Goal: Task Accomplishment & Management: Complete application form

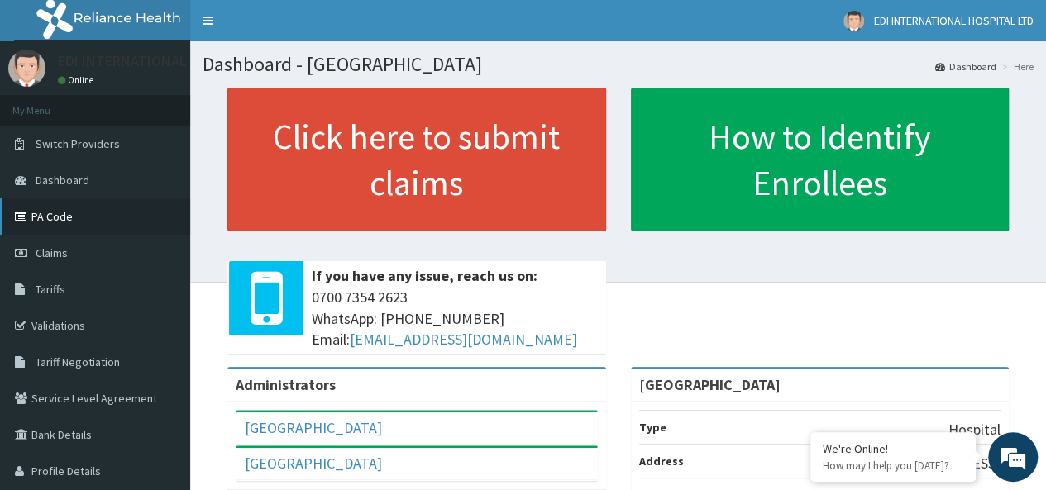
click at [99, 229] on link "PA Code" at bounding box center [95, 216] width 190 height 36
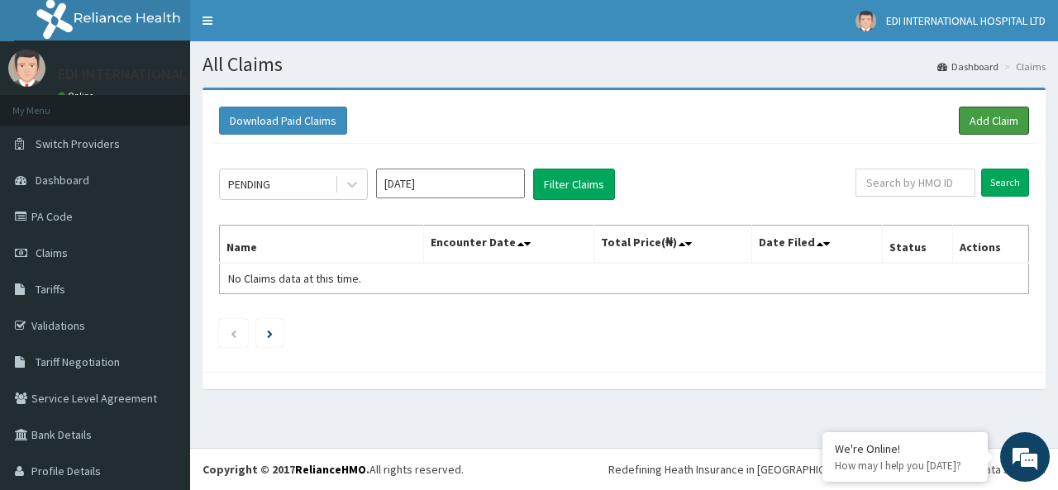
click at [963, 112] on link "Add Claim" at bounding box center [994, 121] width 70 height 28
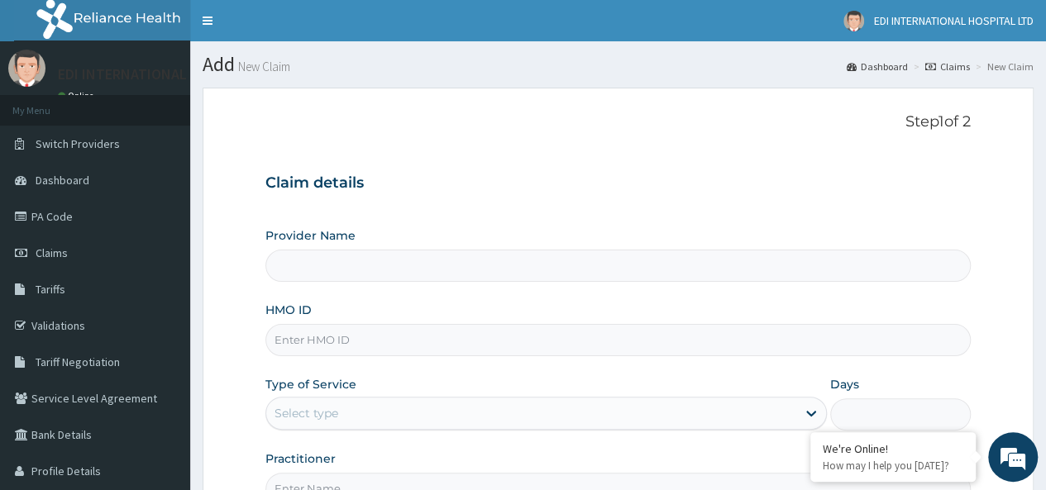
click at [292, 351] on input "HMO ID" at bounding box center [617, 340] width 705 height 32
type input "[GEOGRAPHIC_DATA]"
paste input "BXQ/10019/D"
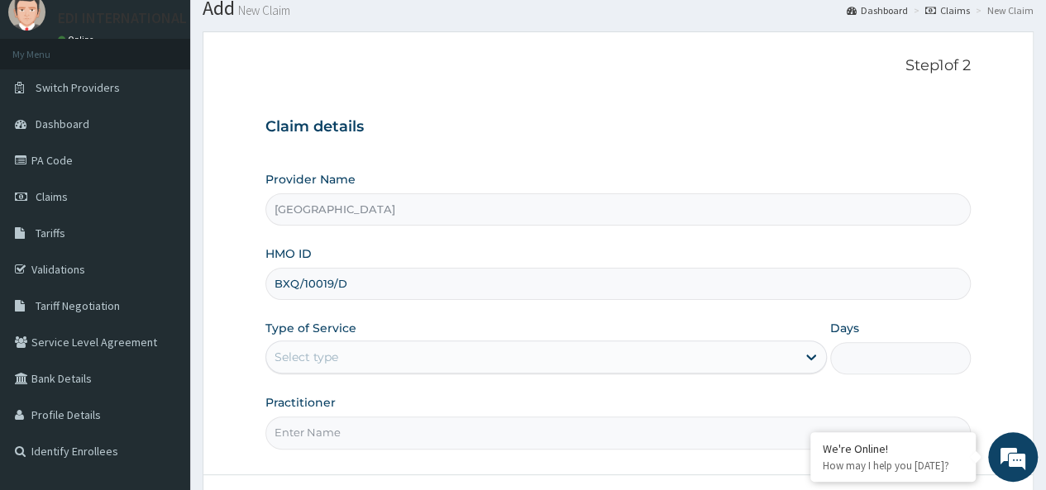
scroll to position [83, 0]
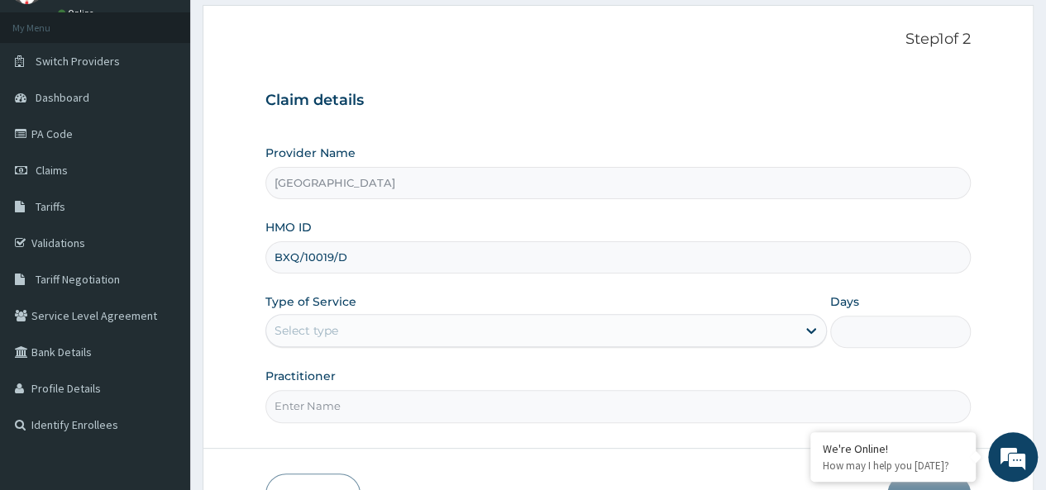
type input "BXQ/10019/D"
click at [331, 333] on div "Select type" at bounding box center [307, 331] width 64 height 17
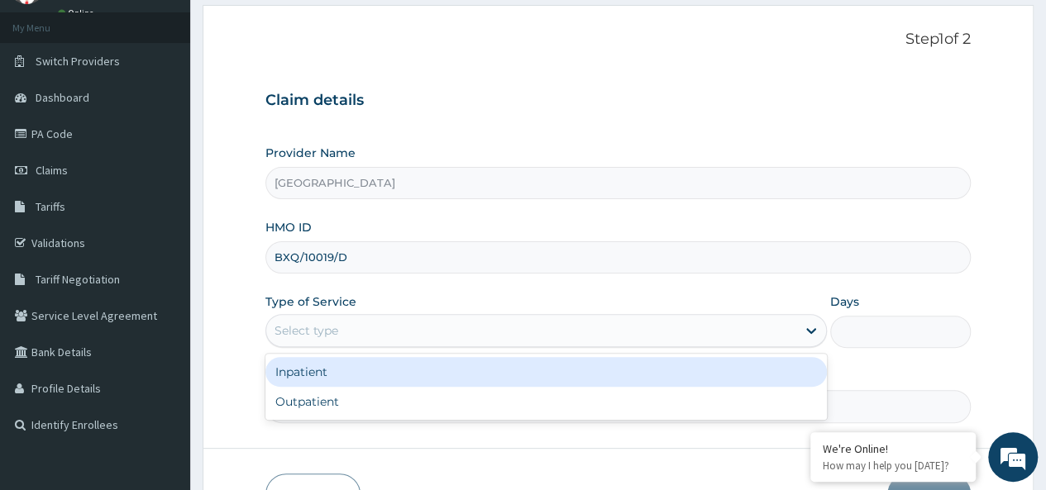
click at [294, 323] on div "Select type" at bounding box center [307, 331] width 64 height 17
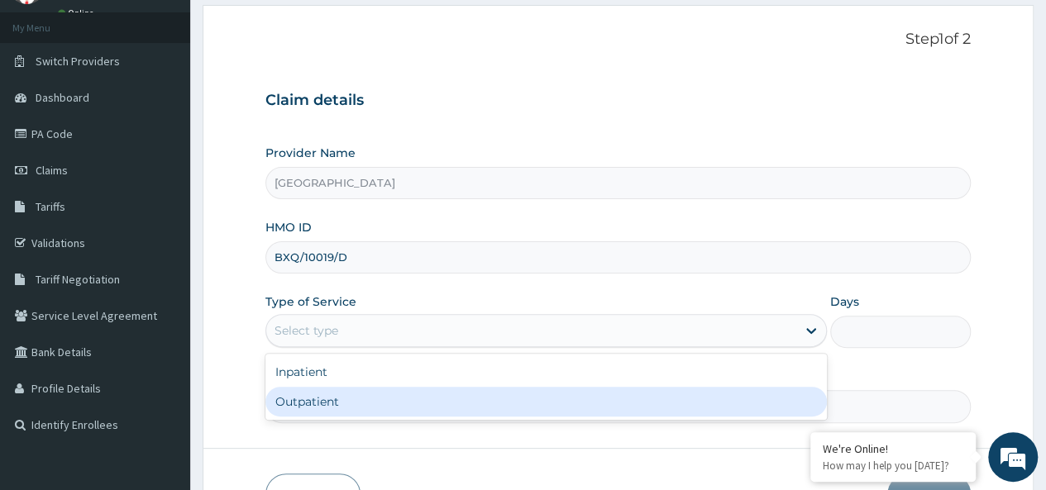
click at [329, 396] on div "Outpatient" at bounding box center [545, 402] width 561 height 30
type input "1"
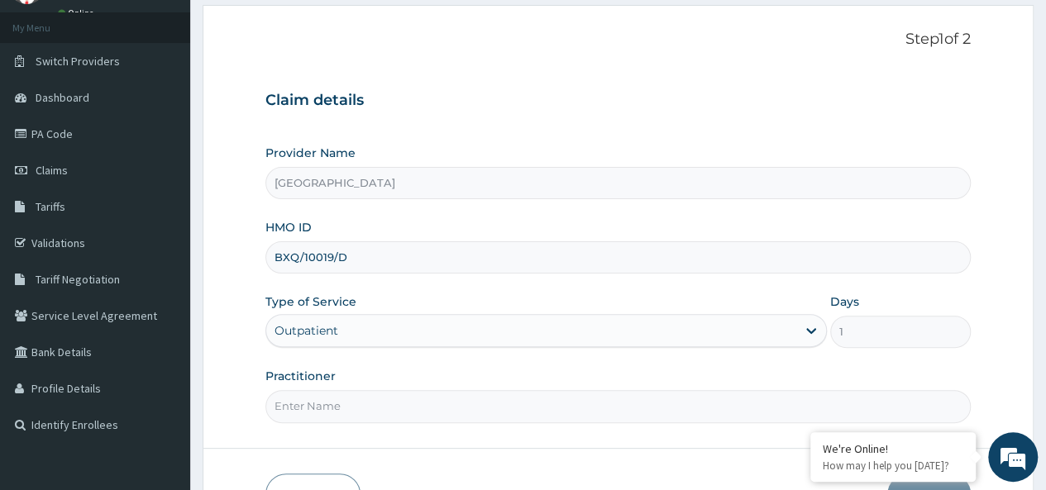
click at [341, 403] on input "Practitioner" at bounding box center [617, 406] width 705 height 32
type input "DR. DARLINGTON"
click at [551, 440] on form "Step 1 of 2 Claim details Provider Name Edi International Hospital HMO ID BXQ/1…" at bounding box center [618, 273] width 831 height 537
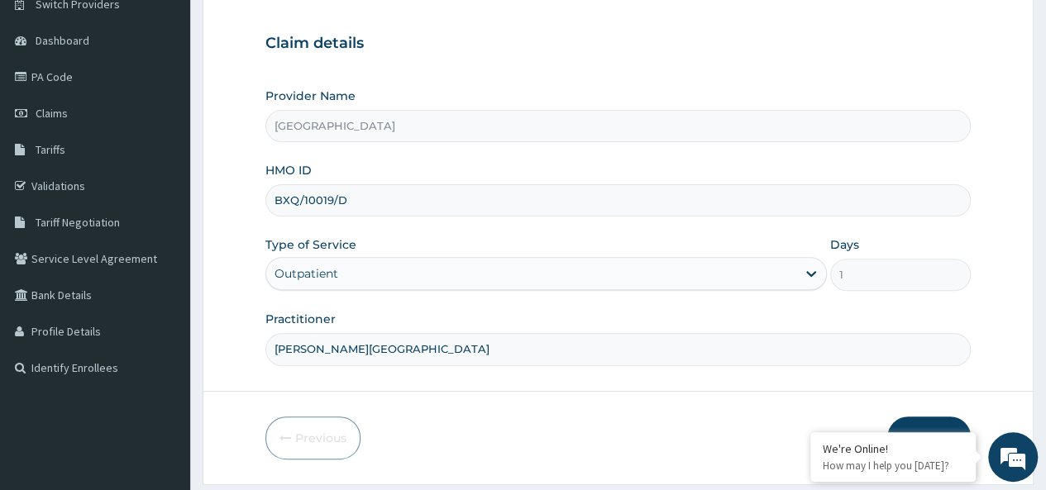
scroll to position [165, 0]
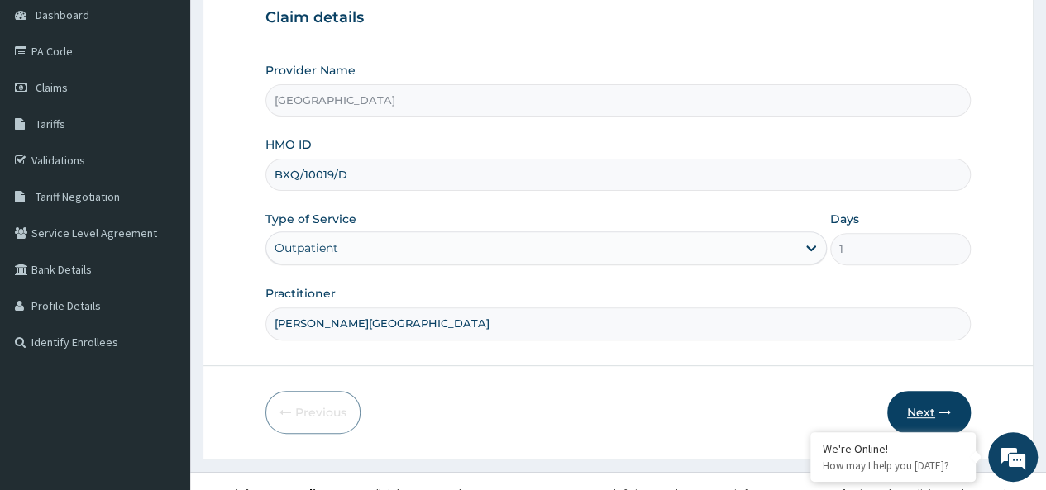
click at [915, 401] on button "Next" at bounding box center [929, 412] width 84 height 43
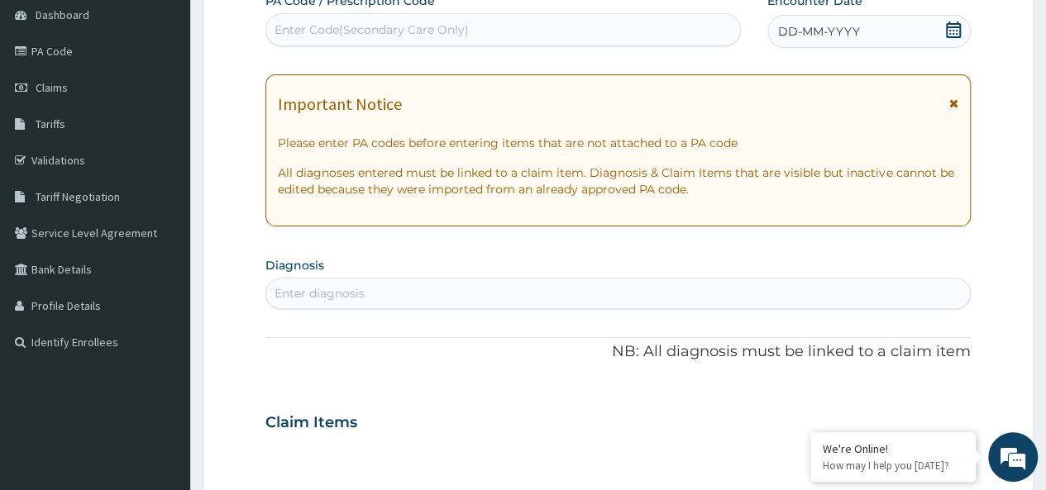
click at [283, 29] on div "Enter Code(Secondary Care Only)" at bounding box center [372, 30] width 194 height 17
drag, startPoint x: 284, startPoint y: 29, endPoint x: 238, endPoint y: 130, distance: 110.7
click at [220, 151] on form "Step 2 of 2 PA Code / Prescription Code Enter Code(Secondary Care Only) Encount…" at bounding box center [618, 444] width 831 height 1045
click at [303, 26] on div "Enter Code(Secondary Care Only)" at bounding box center [372, 30] width 194 height 17
paste input "PA/E06670"
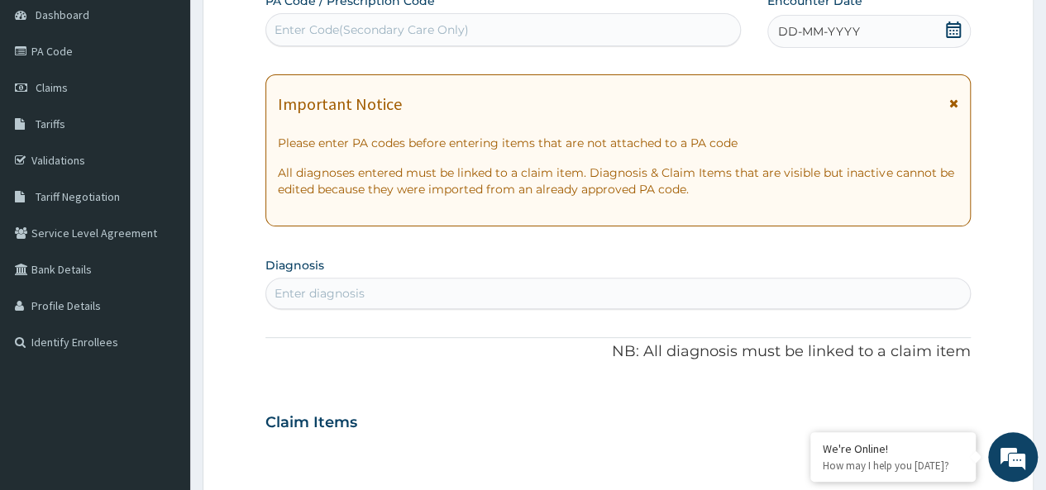
type input "PA/E06670"
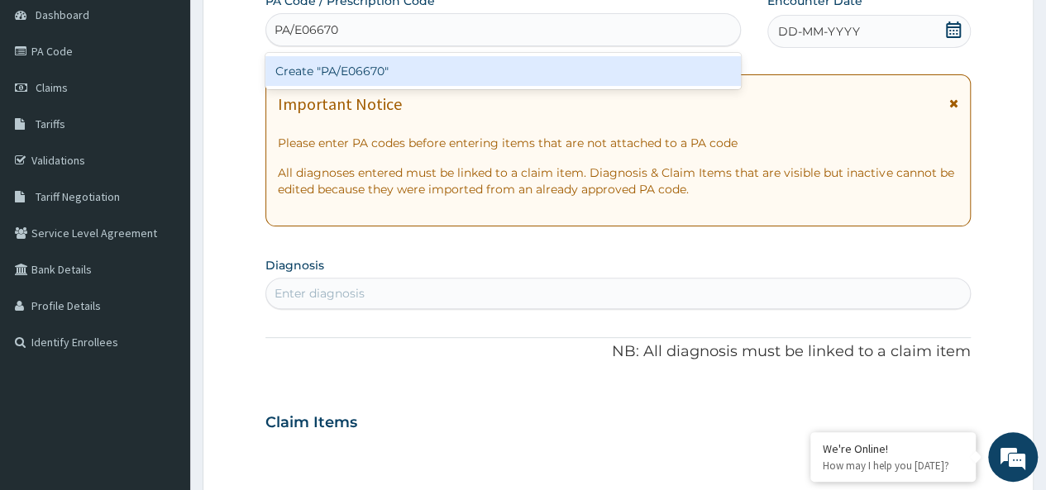
click at [326, 65] on div "Create "PA/E06670"" at bounding box center [502, 71] width 475 height 30
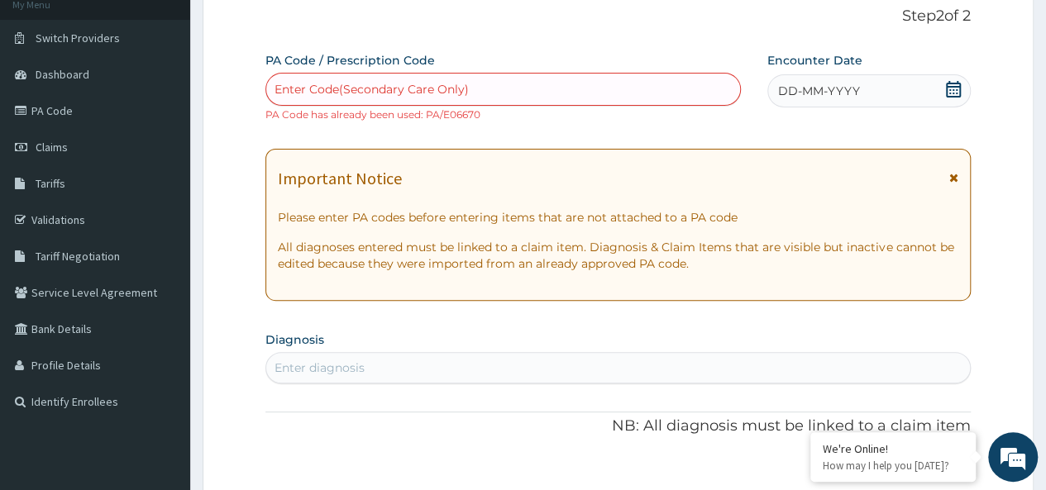
scroll to position [83, 0]
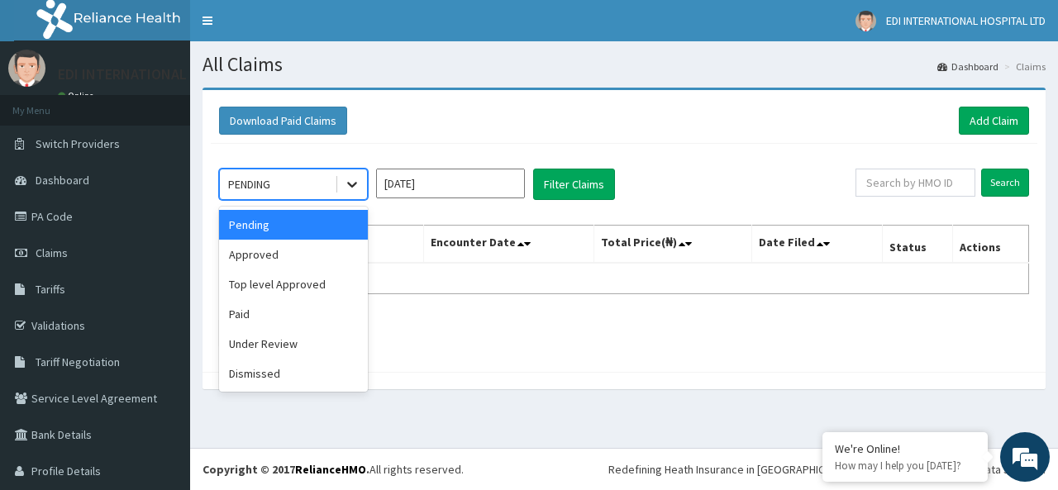
click at [354, 183] on icon at bounding box center [352, 184] width 17 height 17
drag, startPoint x: 308, startPoint y: 312, endPoint x: 409, endPoint y: 260, distance: 113.2
click at [308, 304] on div "Paid" at bounding box center [293, 314] width 149 height 30
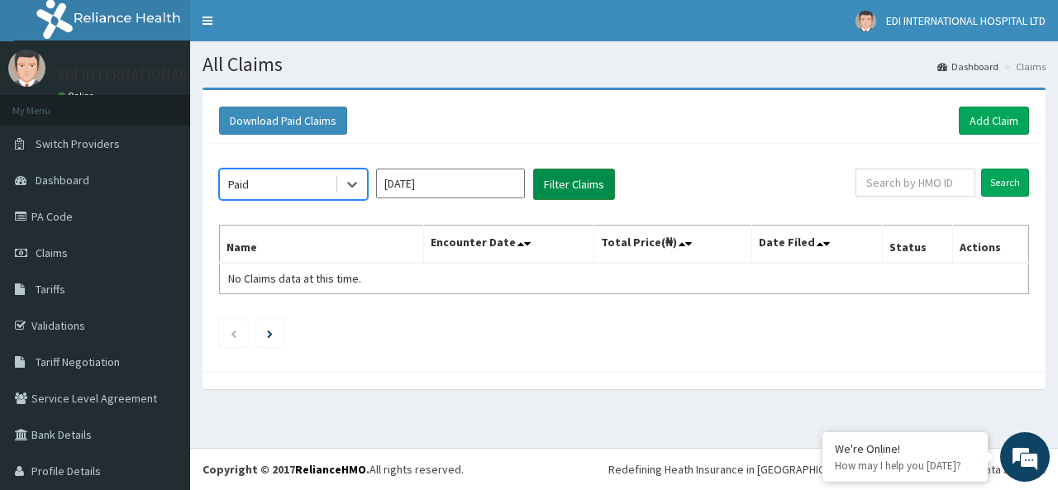
click at [559, 179] on button "Filter Claims" at bounding box center [574, 184] width 82 height 31
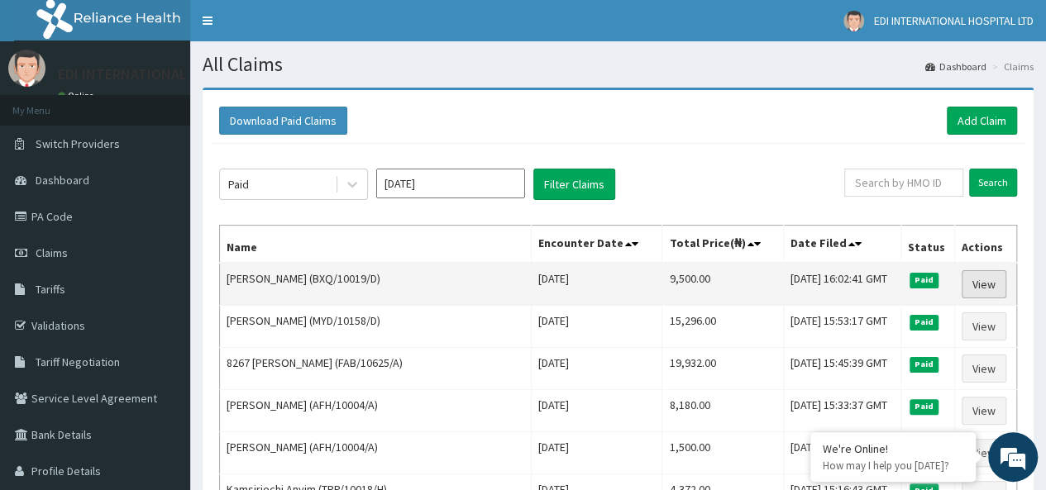
click at [974, 290] on link "View" at bounding box center [984, 284] width 45 height 28
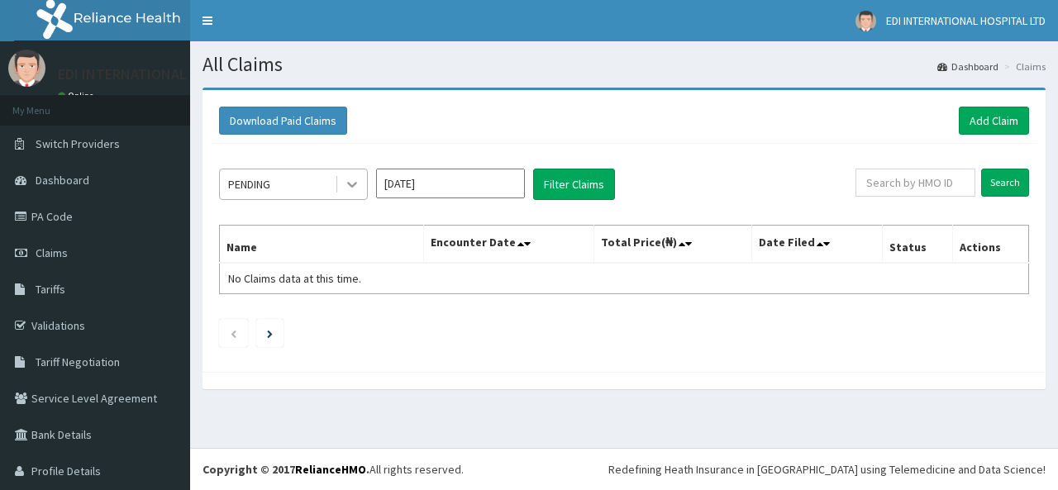
drag, startPoint x: 0, startPoint y: 0, endPoint x: 356, endPoint y: 191, distance: 403.6
click at [357, 181] on icon at bounding box center [352, 184] width 17 height 17
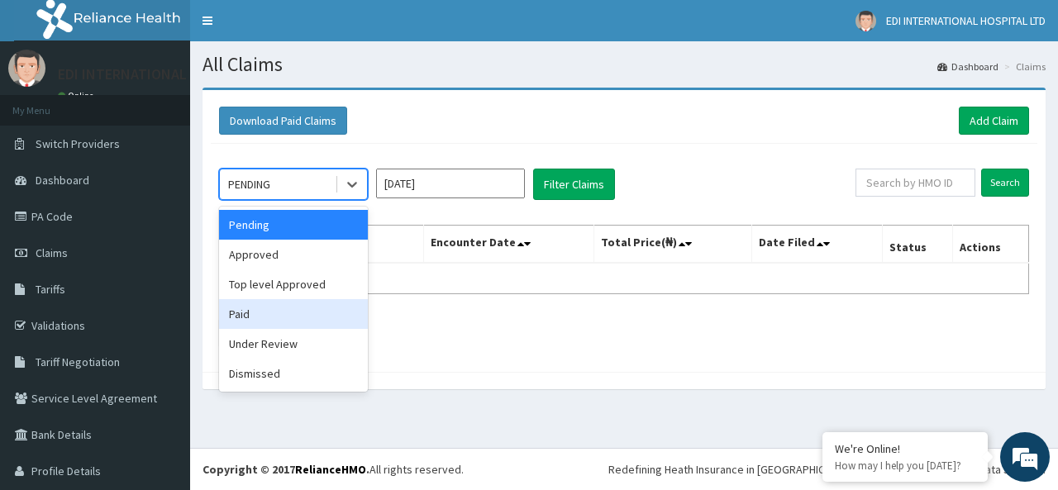
click at [313, 303] on div "Paid" at bounding box center [293, 314] width 149 height 30
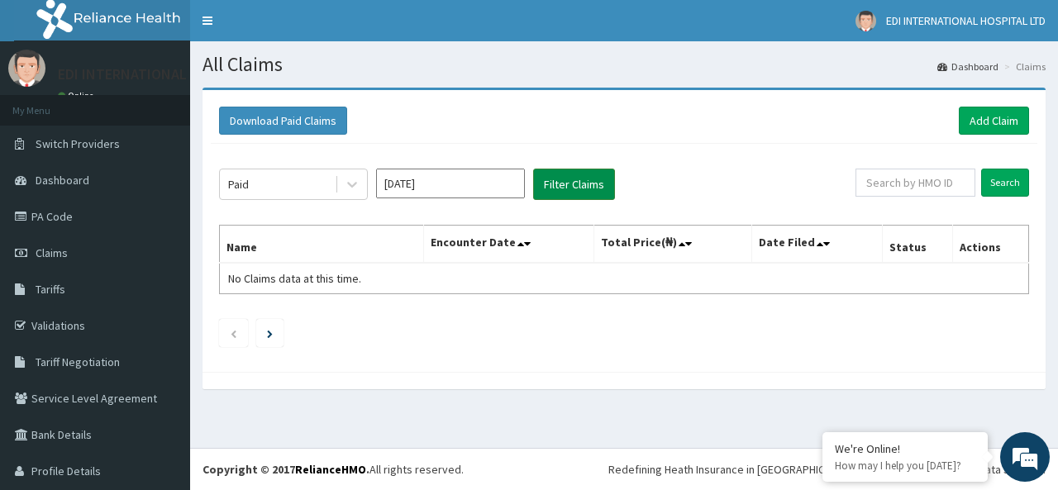
click at [571, 189] on button "Filter Claims" at bounding box center [574, 184] width 82 height 31
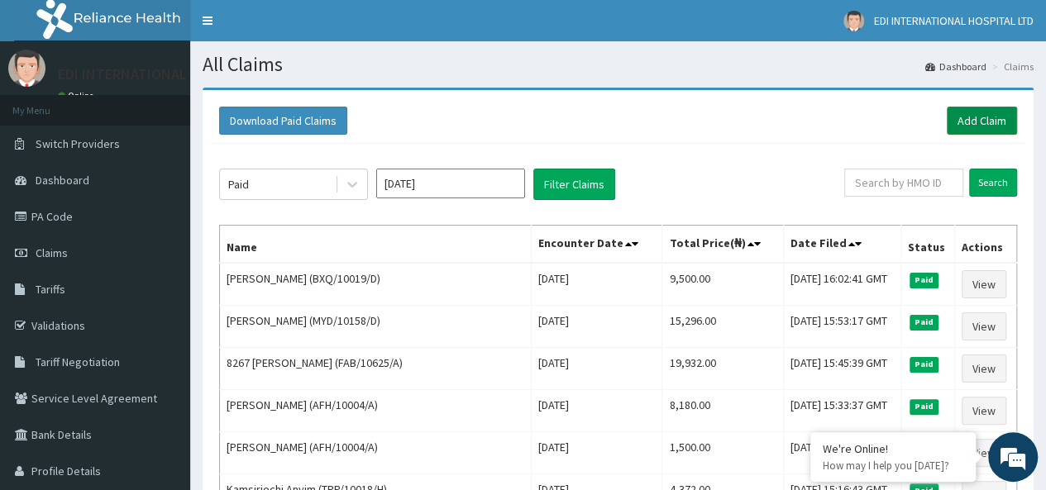
click at [987, 116] on link "Add Claim" at bounding box center [982, 121] width 70 height 28
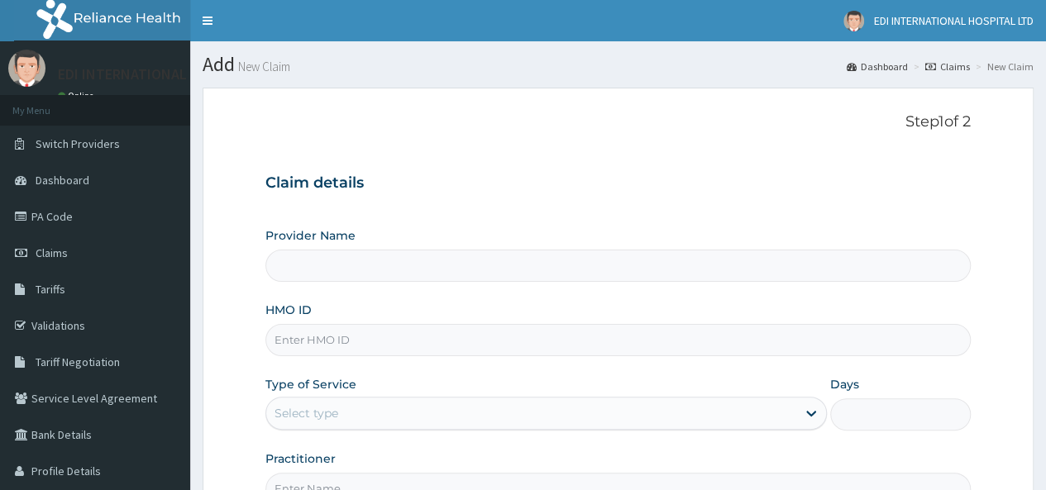
click at [380, 336] on input "HMO ID" at bounding box center [617, 340] width 705 height 32
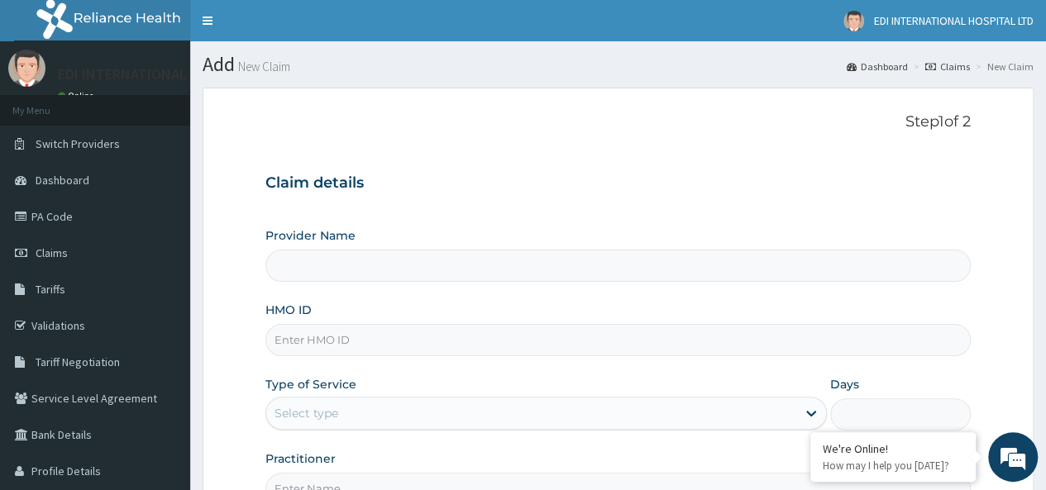
type input "[GEOGRAPHIC_DATA]"
type input "V"
click at [380, 337] on input "V" at bounding box center [617, 340] width 705 height 32
paste input "nni/10111/a"
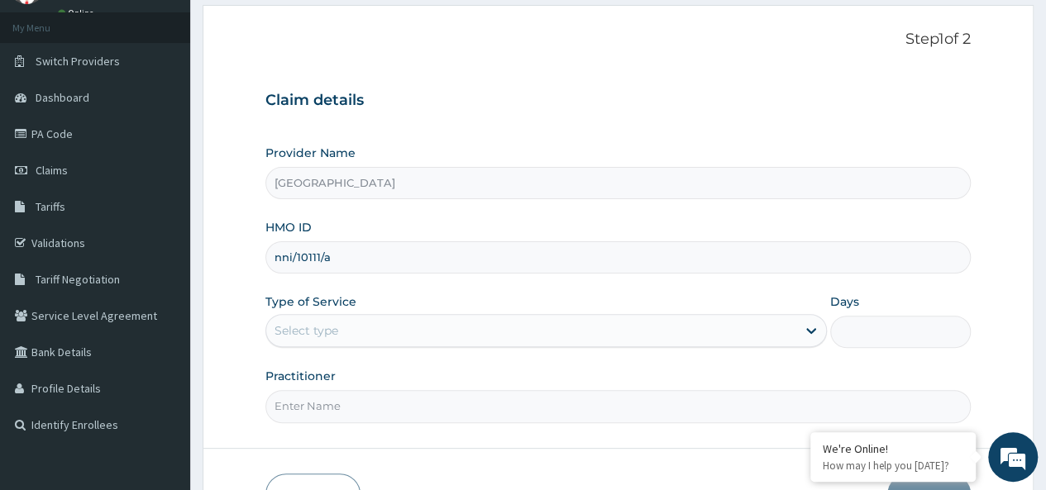
type input "nni/10111/a"
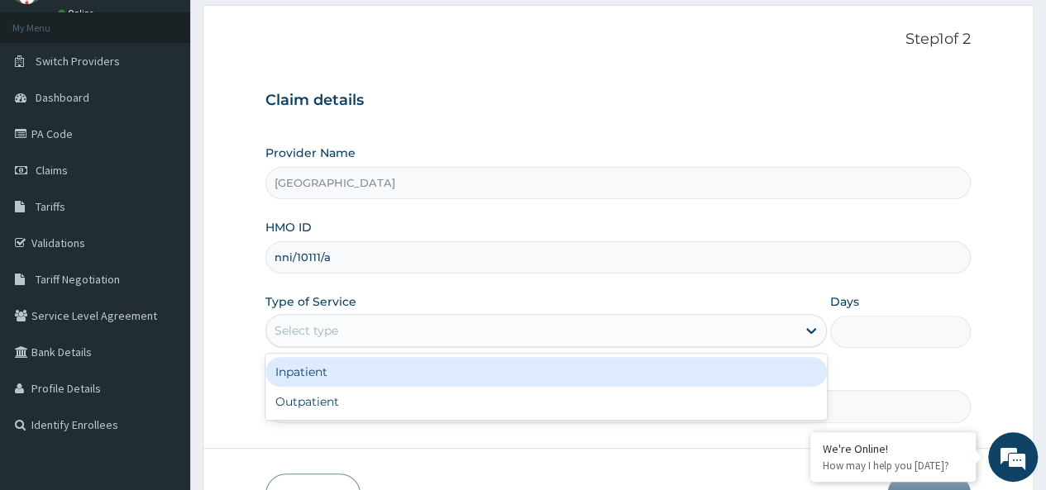
click at [420, 333] on div "Select type" at bounding box center [531, 331] width 530 height 26
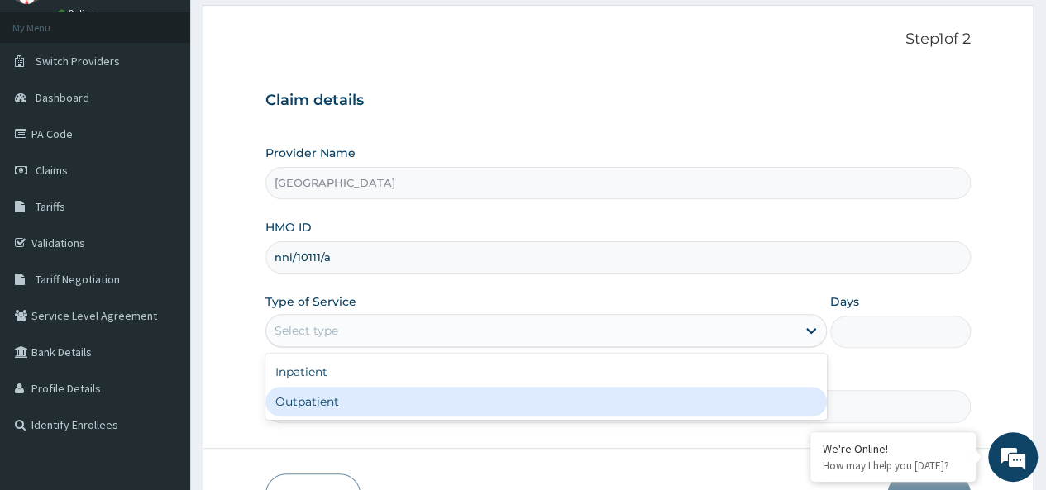
click at [391, 402] on div "Outpatient" at bounding box center [545, 402] width 561 height 30
type input "1"
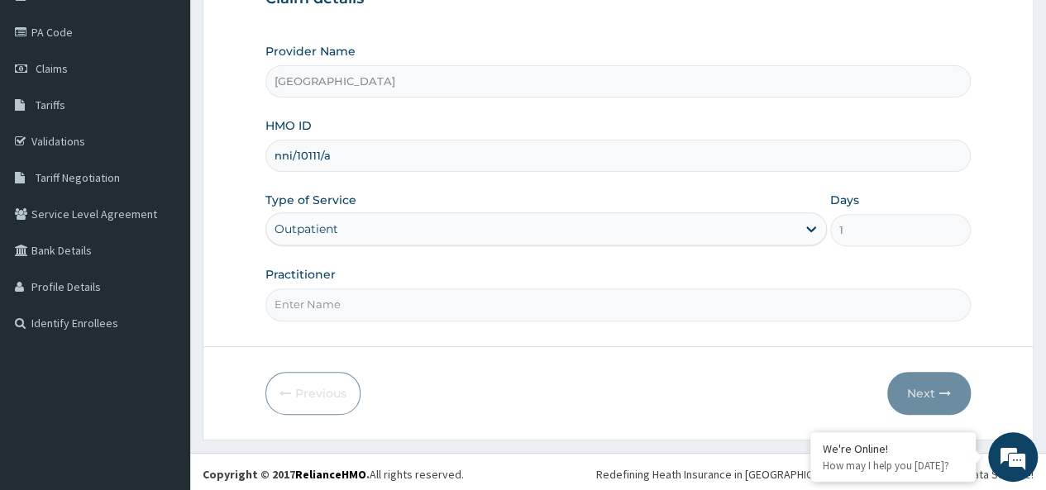
scroll to position [185, 0]
click at [417, 305] on input "Practitioner" at bounding box center [617, 304] width 705 height 32
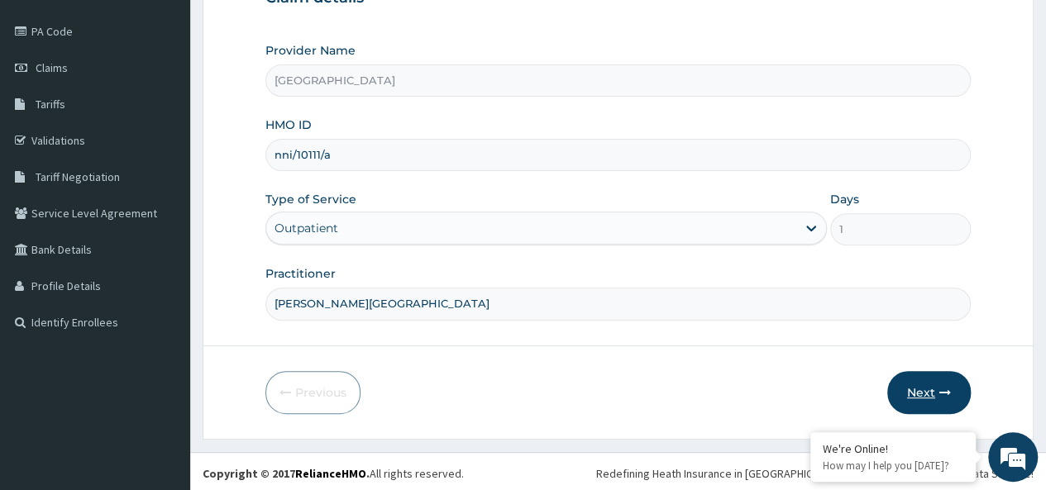
type input "DR. OBANOR"
click at [925, 396] on button "Next" at bounding box center [929, 392] width 84 height 43
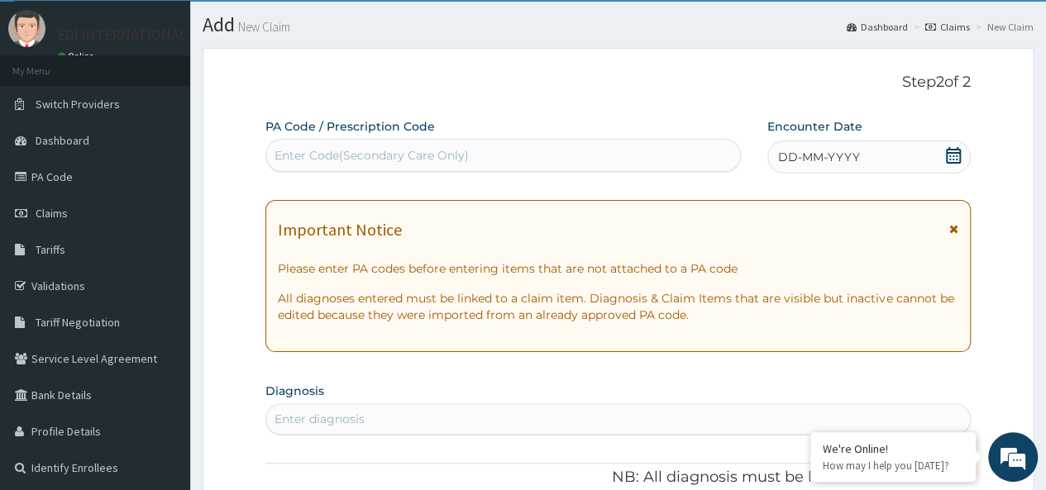
scroll to position [20, 0]
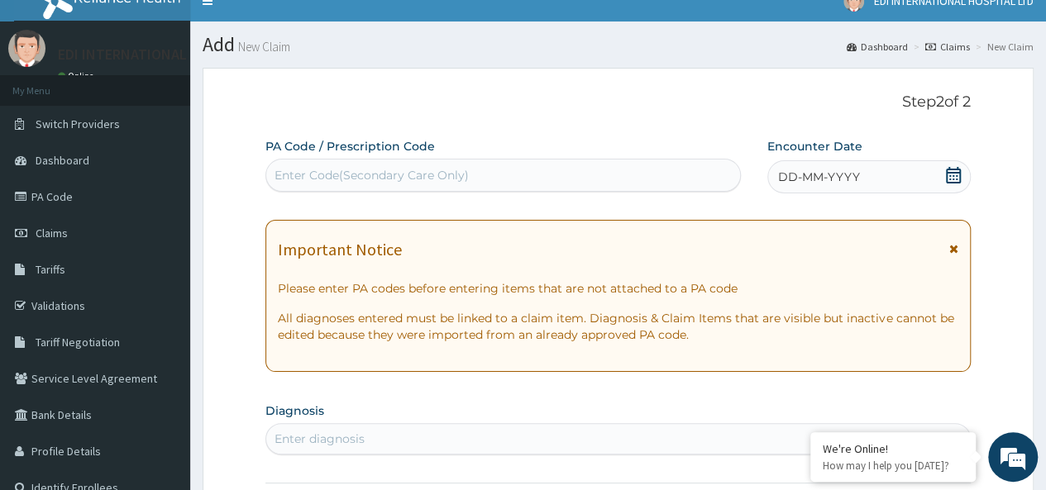
click at [357, 180] on div "Enter Code(Secondary Care Only)" at bounding box center [372, 175] width 194 height 17
paste input "PA/60C14A"
type input "PA/60C14A"
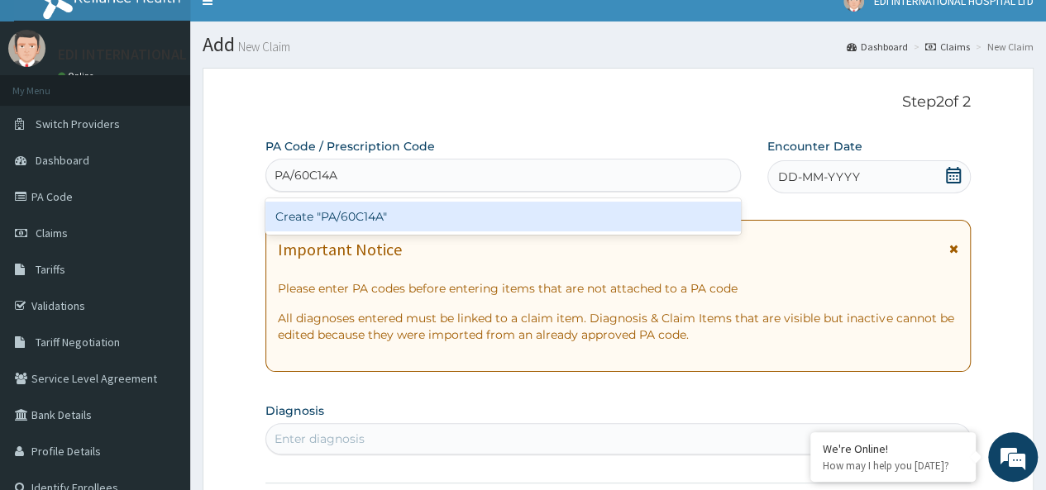
click at [351, 213] on div "Create "PA/60C14A"" at bounding box center [502, 217] width 475 height 30
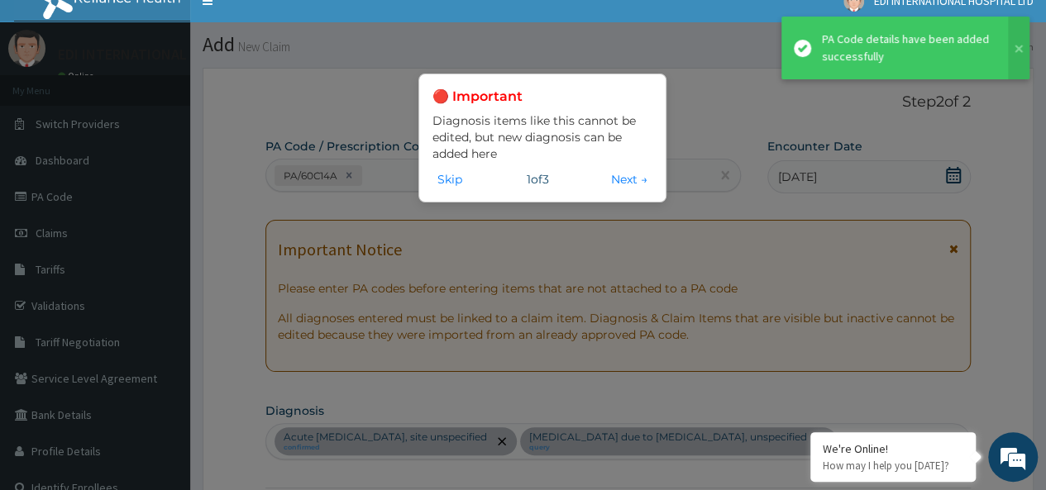
scroll to position [734, 0]
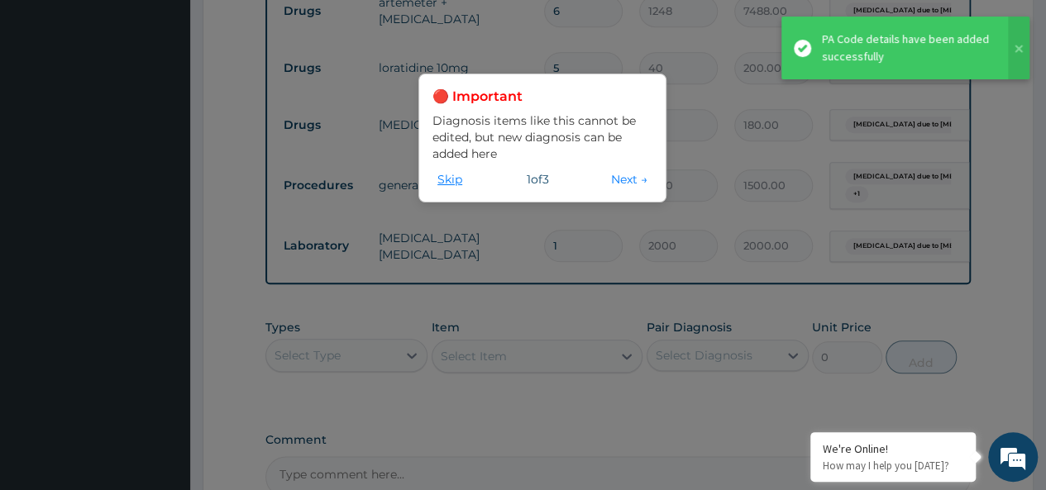
click at [453, 176] on button "Skip" at bounding box center [449, 179] width 35 height 18
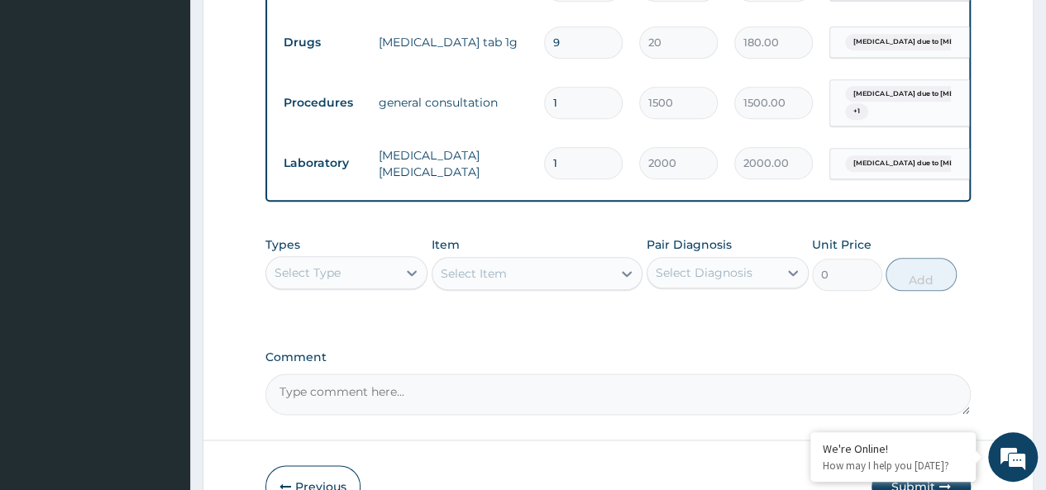
scroll to position [926, 0]
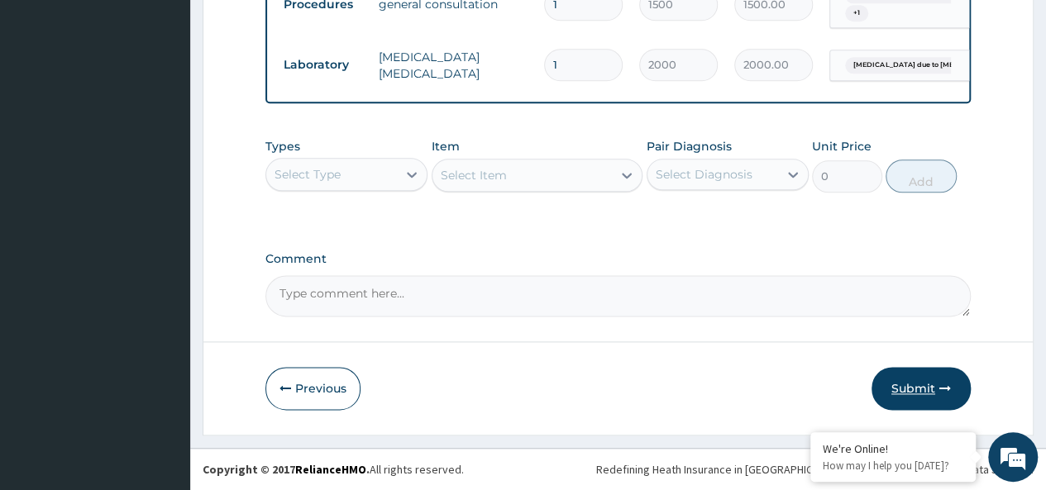
click at [920, 394] on button "Submit" at bounding box center [921, 388] width 99 height 43
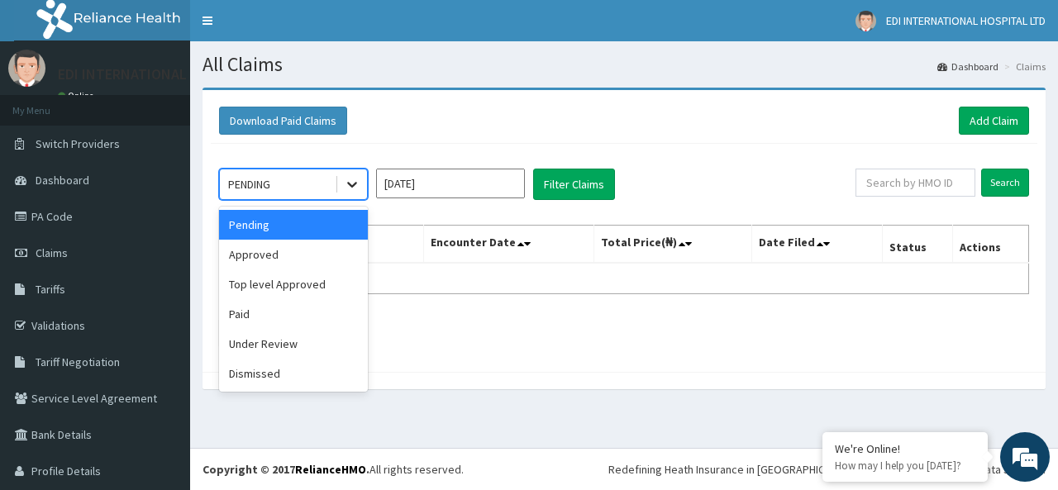
click at [356, 181] on icon at bounding box center [352, 184] width 17 height 17
click at [291, 256] on div "Approved" at bounding box center [293, 255] width 149 height 30
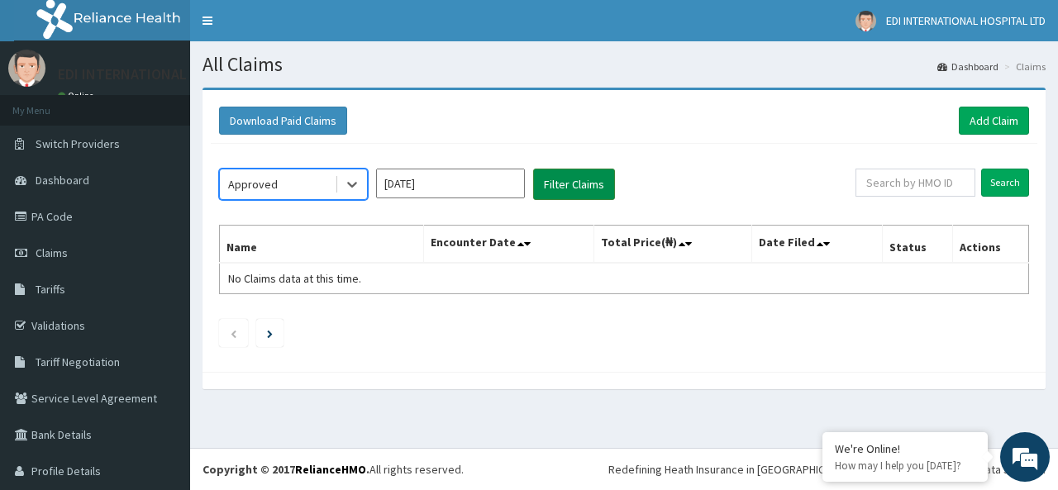
click at [559, 189] on button "Filter Claims" at bounding box center [574, 184] width 82 height 31
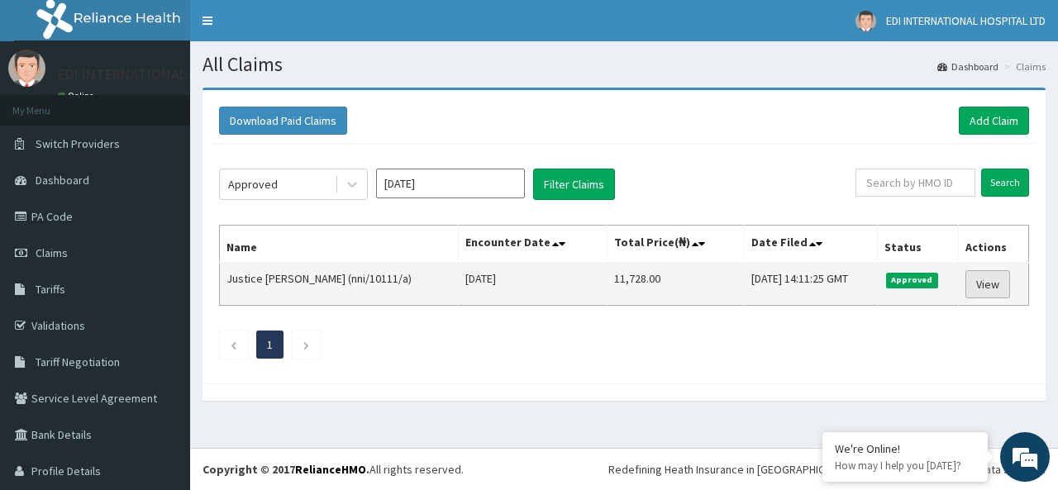
click at [975, 284] on link "View" at bounding box center [988, 284] width 45 height 28
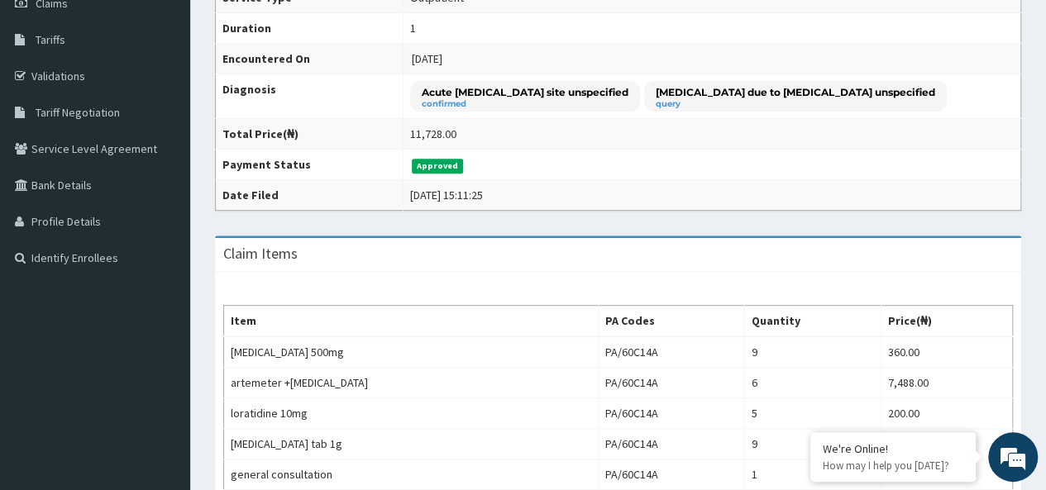
scroll to position [165, 0]
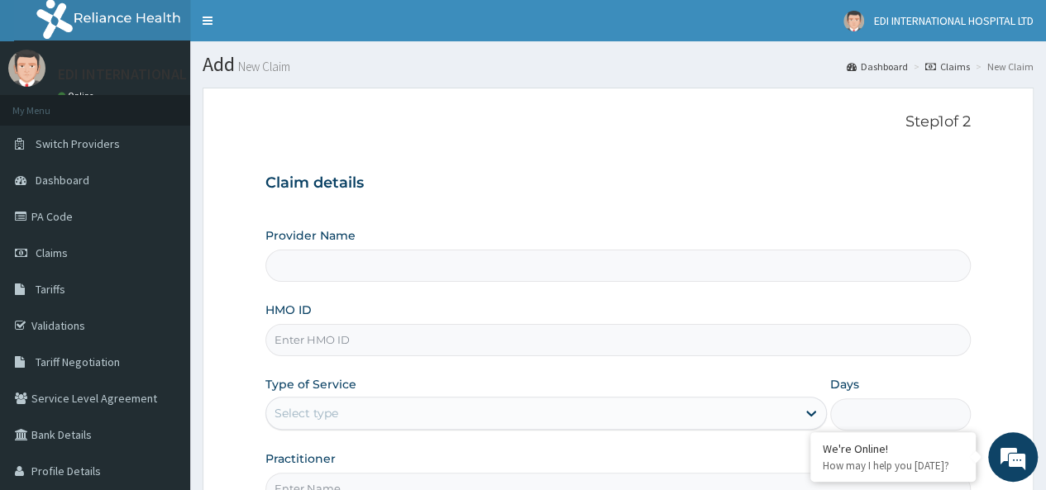
type input "BXQ/10019/D"
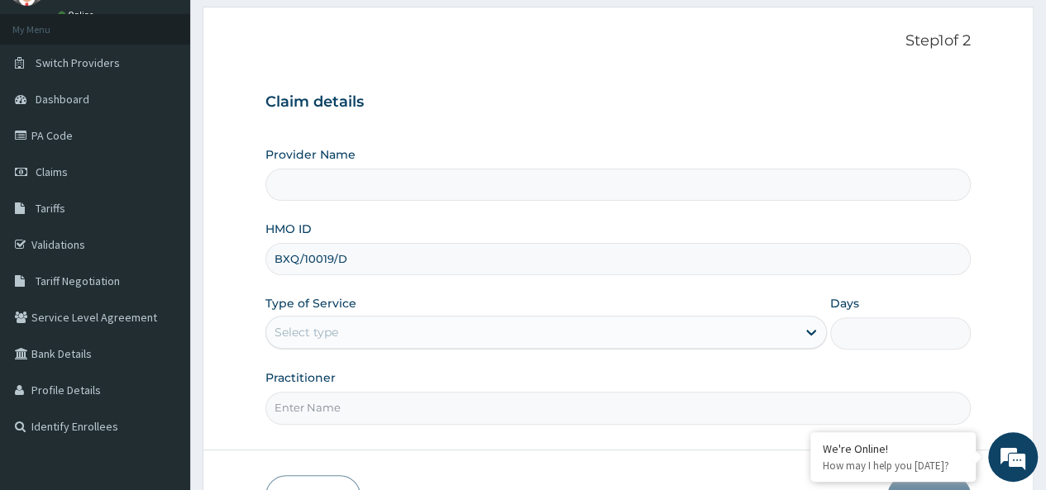
scroll to position [83, 0]
type input "Edi International Hospital"
type input "BXQ/10019/D"
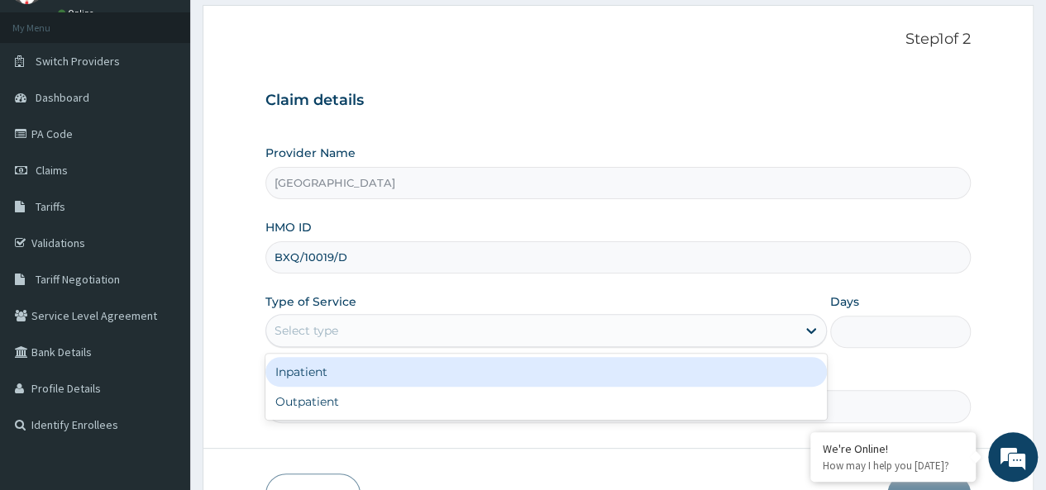
click at [359, 327] on div "Select type" at bounding box center [531, 331] width 530 height 26
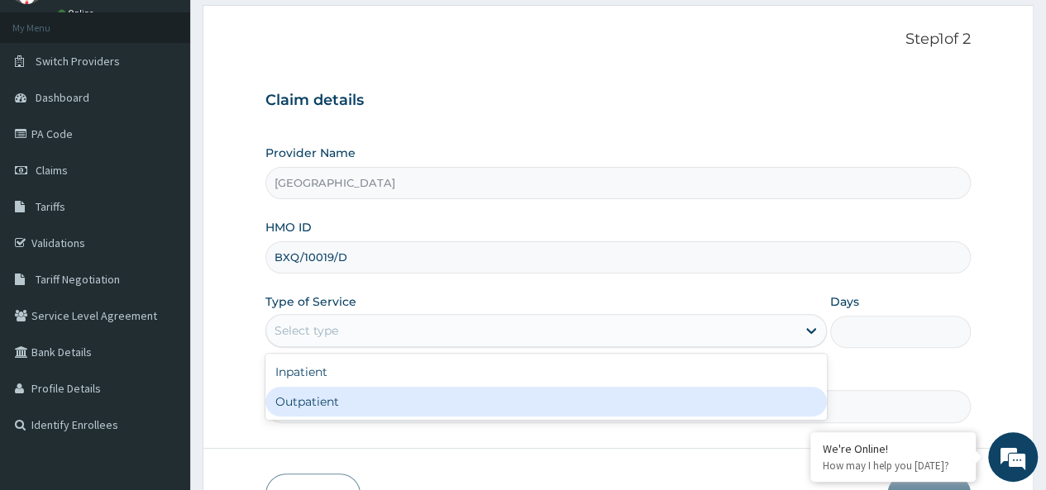
click at [346, 403] on div "Outpatient" at bounding box center [545, 402] width 561 height 30
type input "1"
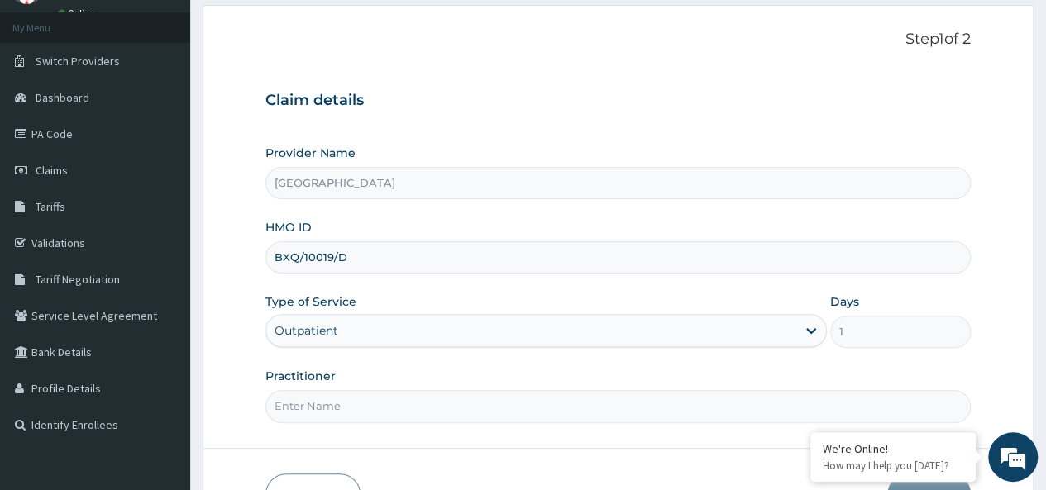
click at [321, 409] on input "Practitioner" at bounding box center [617, 406] width 705 height 32
type input "DR. OBANOR"
click at [495, 461] on form "Step 1 of 2 Claim details Provider Name Edi International Hospital HMO ID BXQ/1…" at bounding box center [618, 273] width 831 height 537
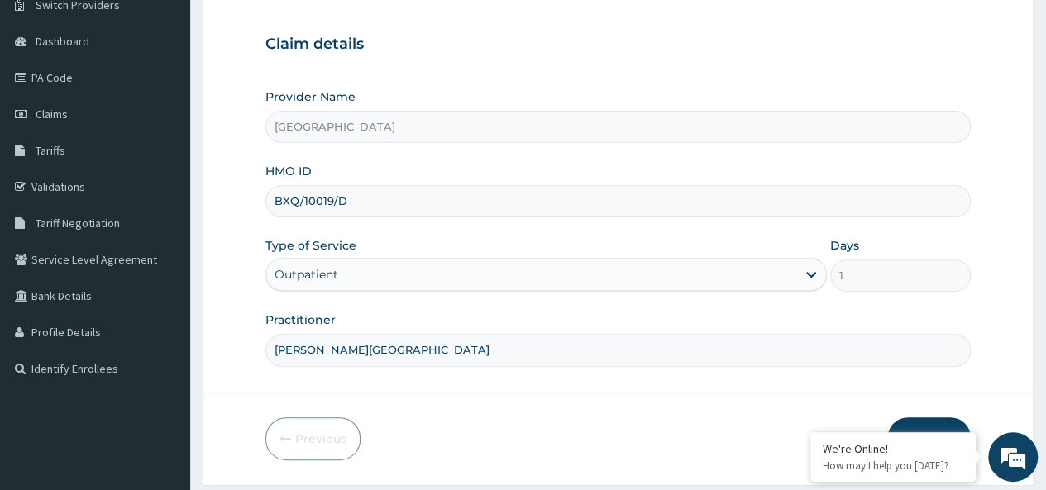
scroll to position [165, 0]
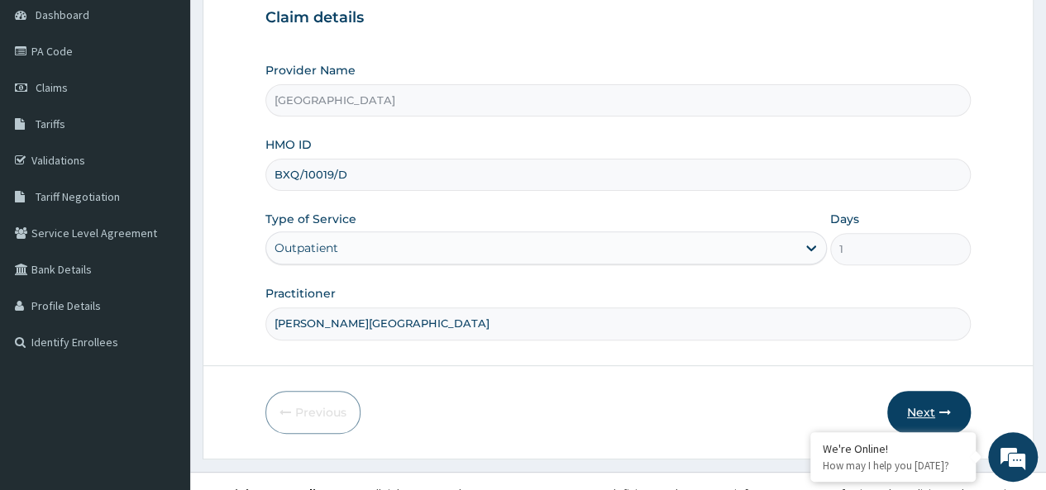
click at [915, 409] on button "Next" at bounding box center [929, 412] width 84 height 43
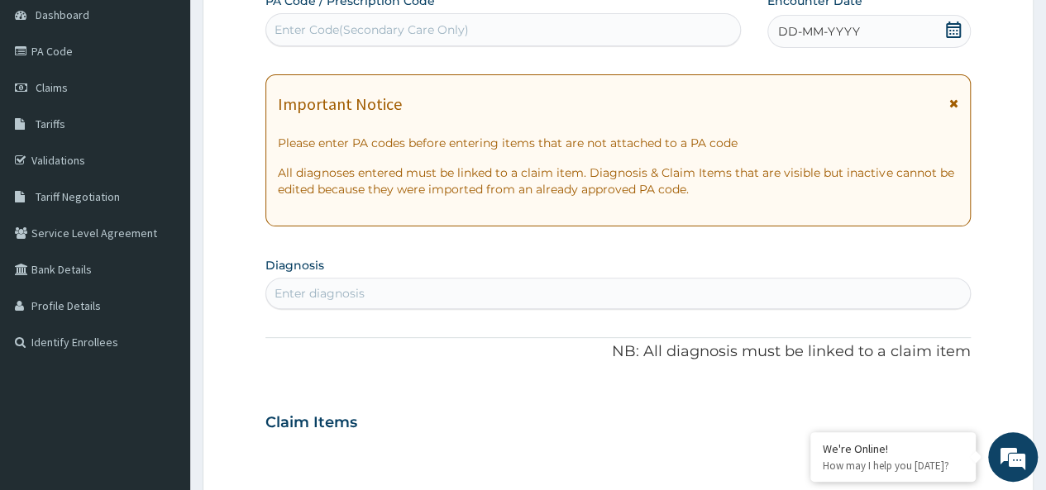
drag, startPoint x: 353, startPoint y: 45, endPoint x: 356, endPoint y: 32, distance: 13.5
click at [356, 32] on div "Enter Code(Secondary Care Only)" at bounding box center [502, 29] width 475 height 33
type input "V"
paste input "PA/BA76F4"
type input "PA/BA76F4"
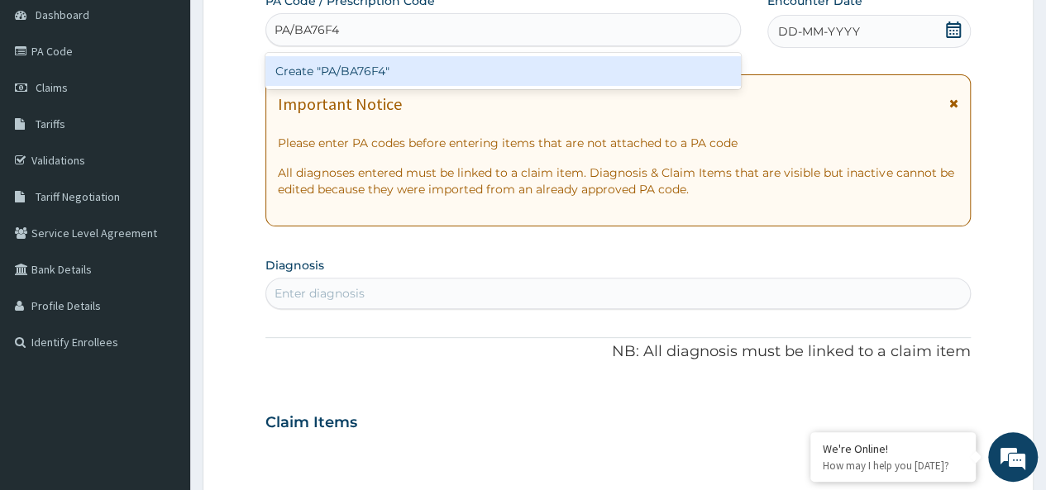
click at [339, 64] on div "Create "PA/BA76F4"" at bounding box center [502, 71] width 475 height 30
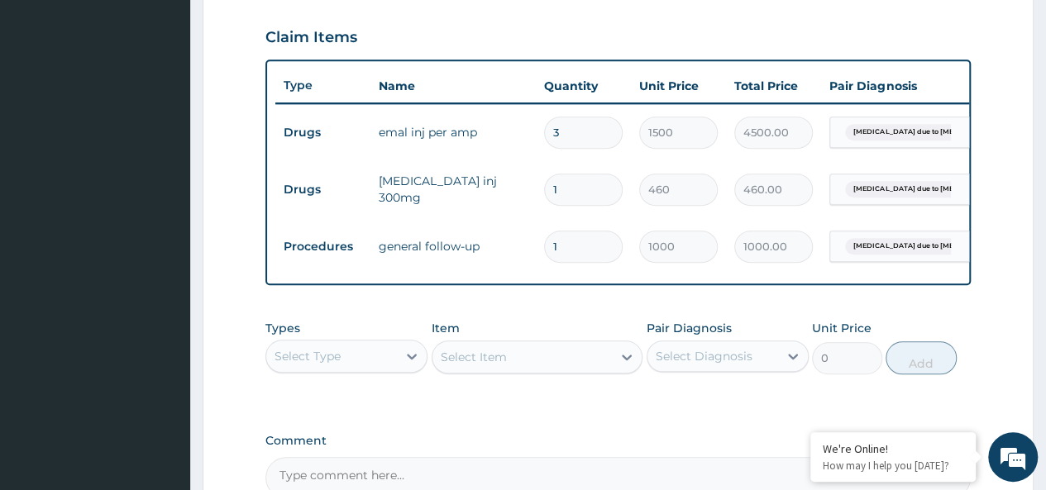
scroll to position [721, 0]
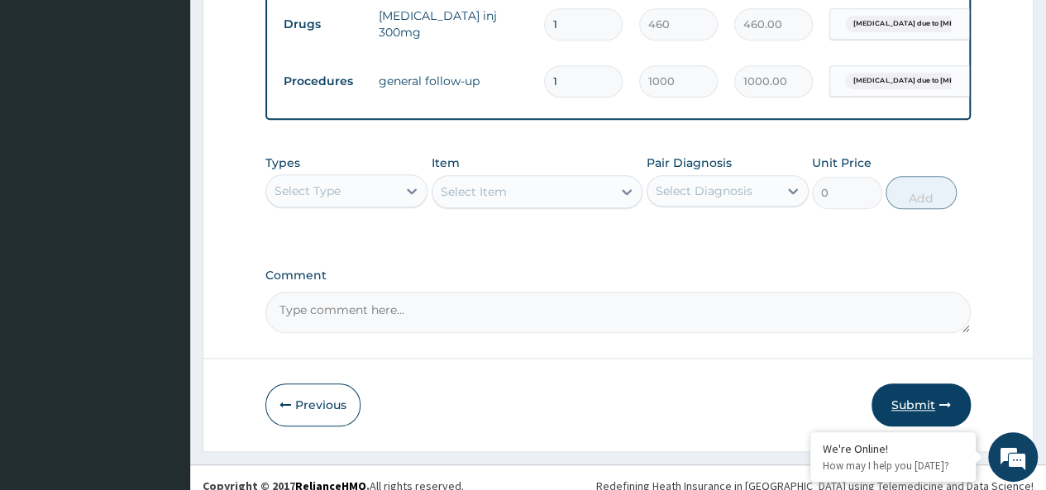
click at [928, 416] on button "Submit" at bounding box center [921, 405] width 99 height 43
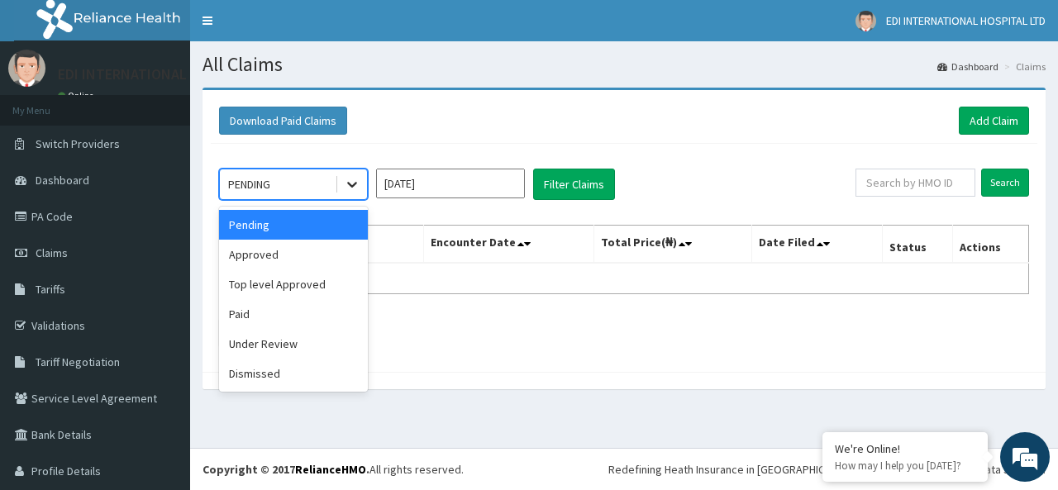
click at [354, 186] on icon at bounding box center [352, 184] width 17 height 17
click at [284, 264] on div "Approved" at bounding box center [293, 255] width 149 height 30
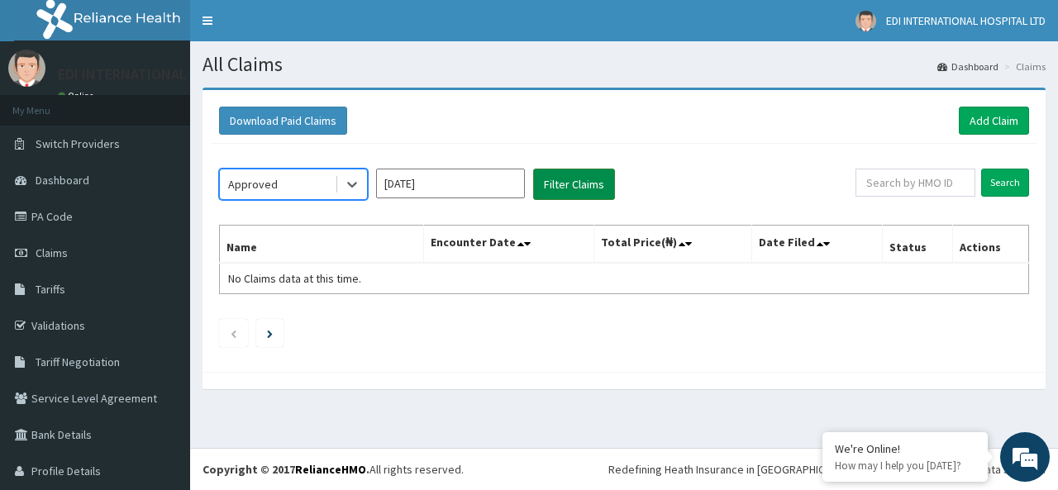
click at [567, 191] on button "Filter Claims" at bounding box center [574, 184] width 82 height 31
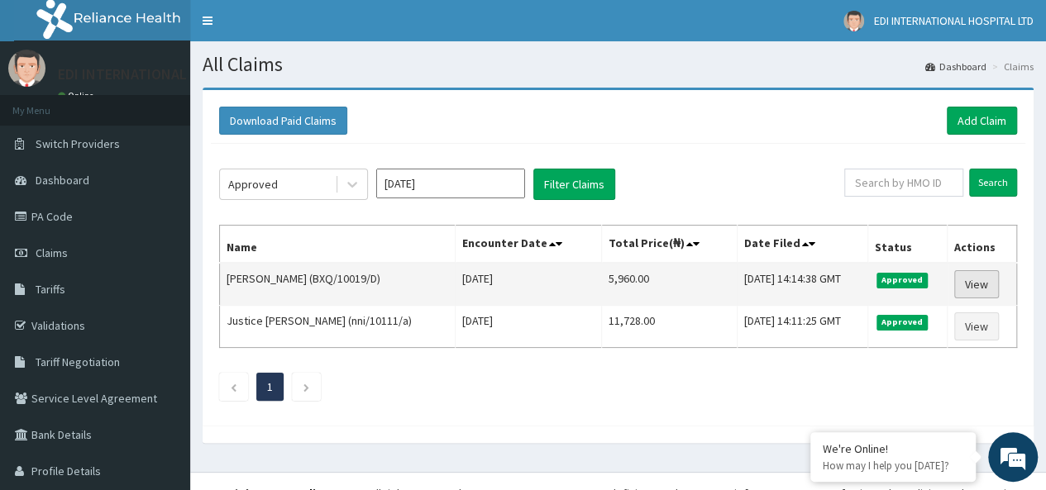
click at [964, 278] on link "View" at bounding box center [976, 284] width 45 height 28
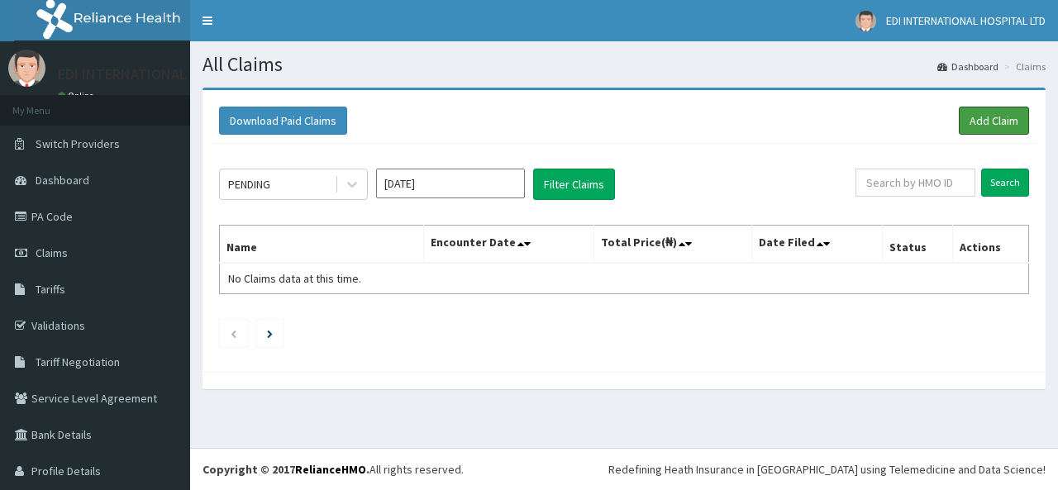
click at [974, 120] on link "Add Claim" at bounding box center [994, 121] width 70 height 28
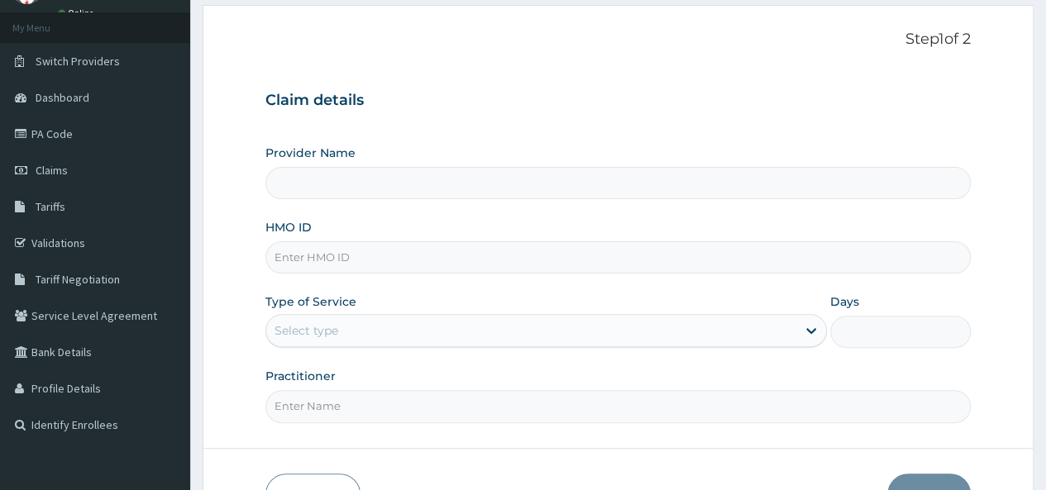
click at [475, 264] on input "HMO ID" at bounding box center [617, 257] width 705 height 32
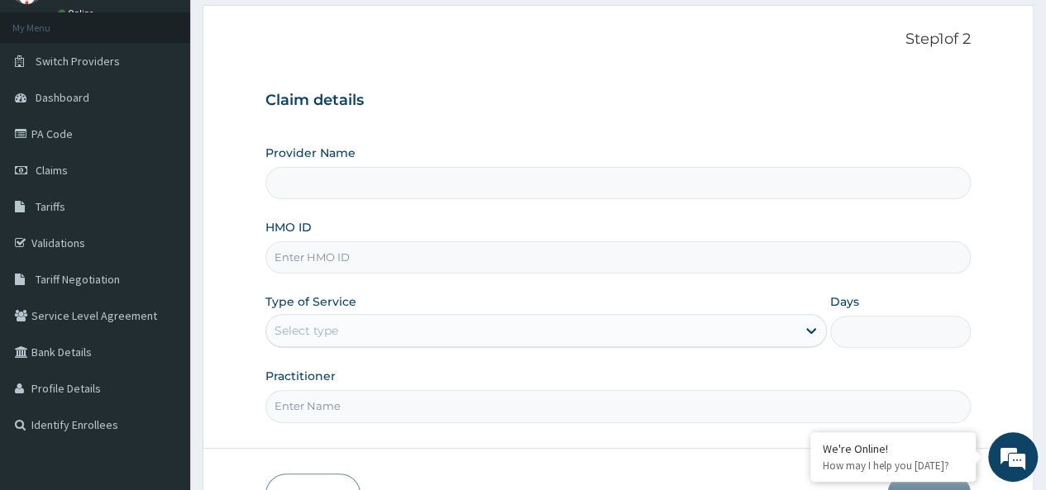
type input "[GEOGRAPHIC_DATA]"
paste input "BXQ/10023/C"
type input "BXQ/10023/C"
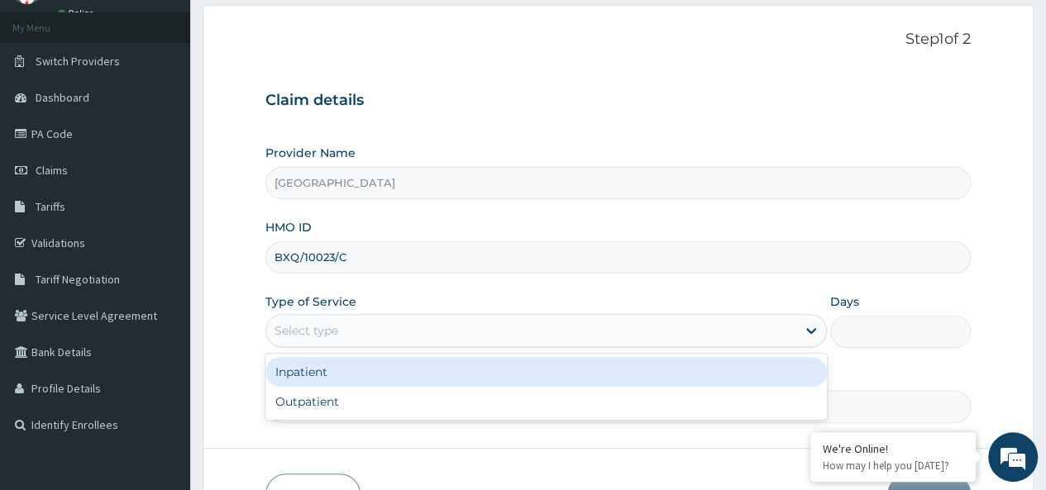
click at [345, 334] on div "Select type" at bounding box center [531, 331] width 530 height 26
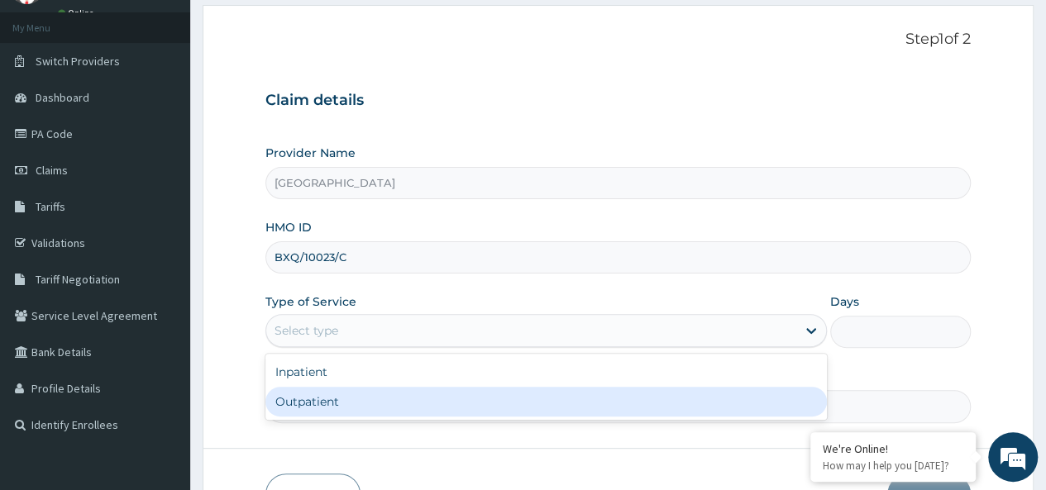
click at [349, 398] on div "Outpatient" at bounding box center [545, 402] width 561 height 30
type input "1"
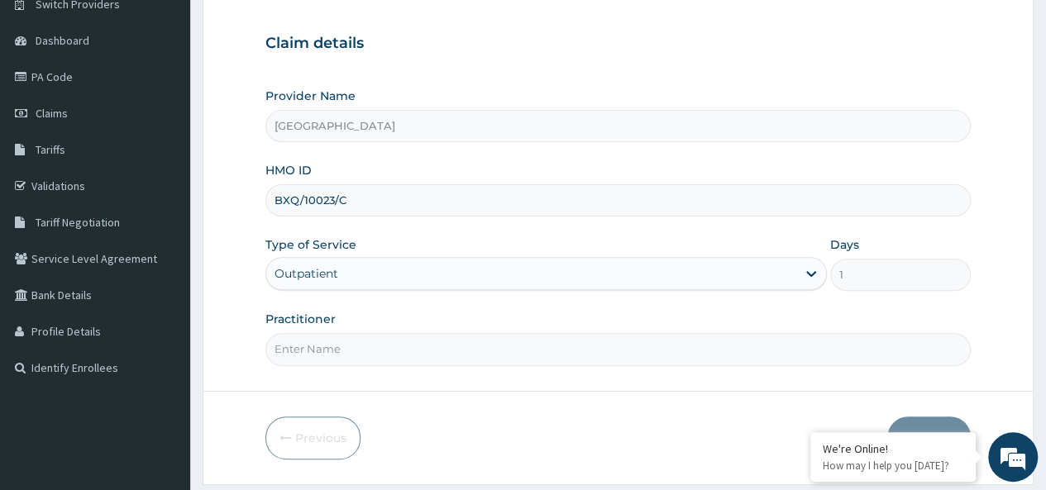
scroll to position [165, 0]
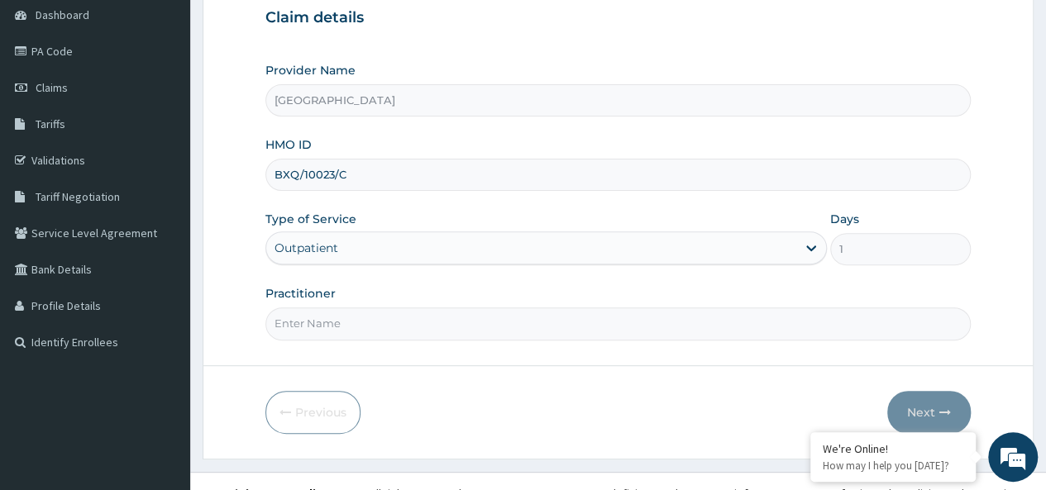
click at [345, 329] on input "Practitioner" at bounding box center [617, 324] width 705 height 32
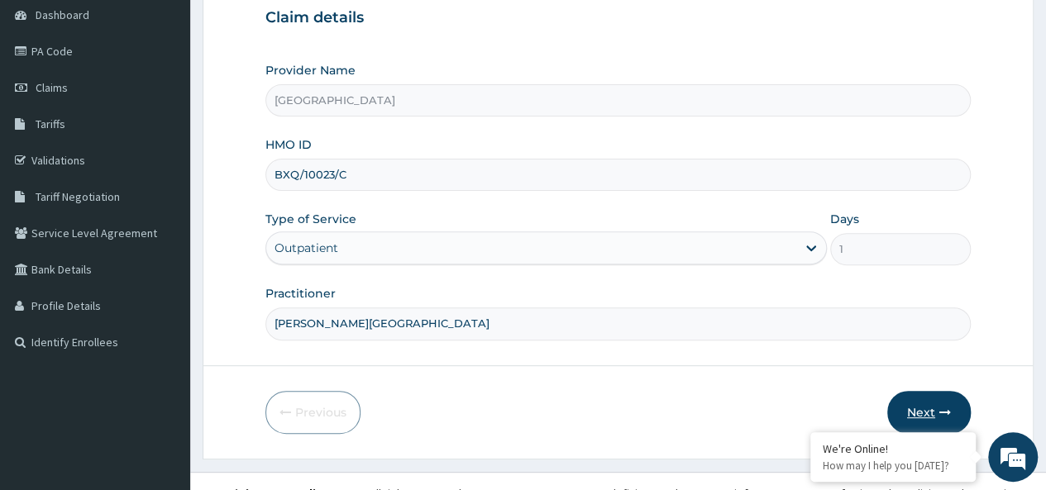
type input "DR. OBANOR"
click at [923, 407] on button "Next" at bounding box center [929, 412] width 84 height 43
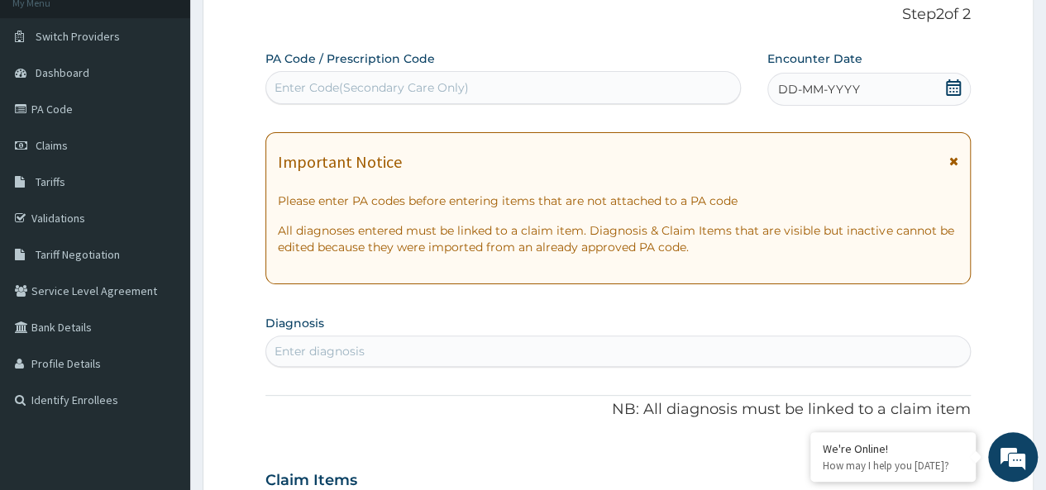
scroll to position [83, 0]
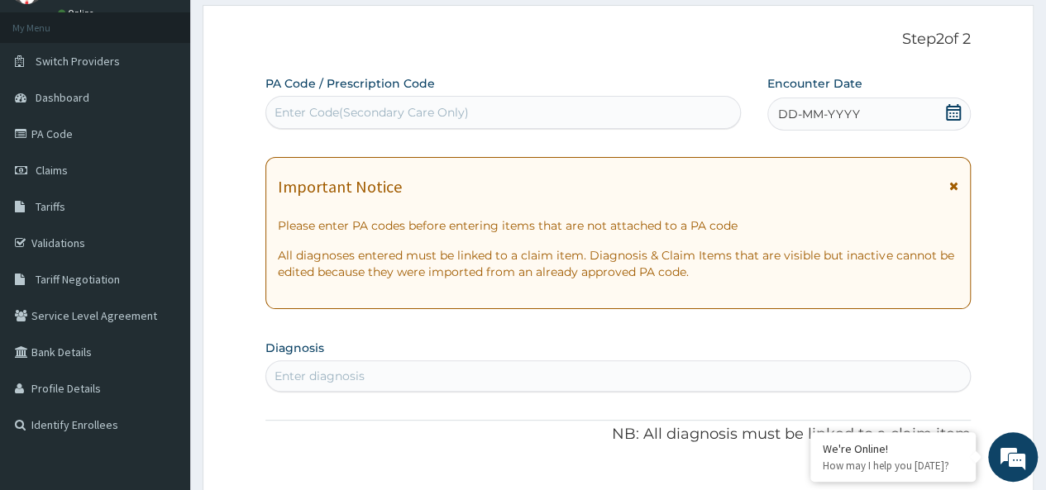
click at [332, 112] on div "Enter Code(Secondary Care Only)" at bounding box center [372, 112] width 194 height 17
paste input "PA/1CFBFA"
type input "PA/1CFBFA"
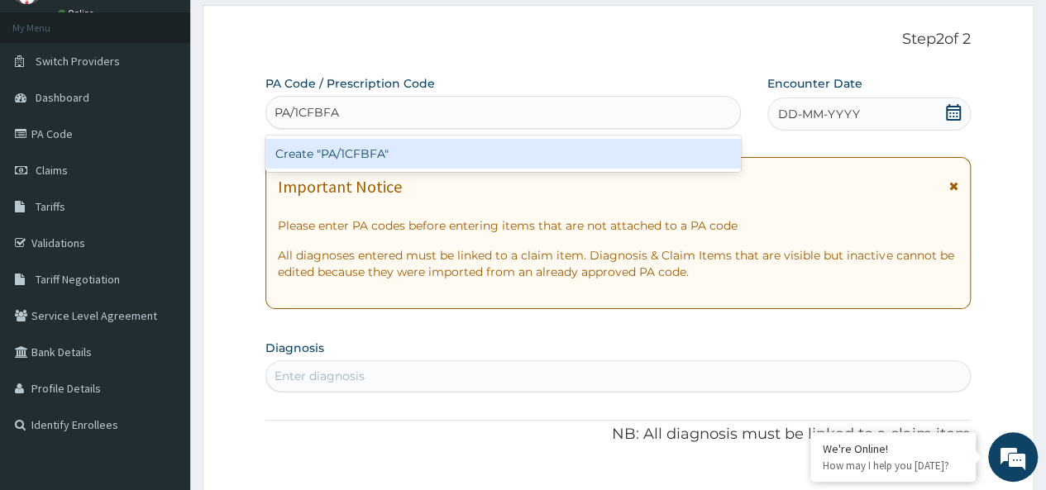
click at [360, 160] on div "Create "PA/1CFBFA"" at bounding box center [502, 154] width 475 height 30
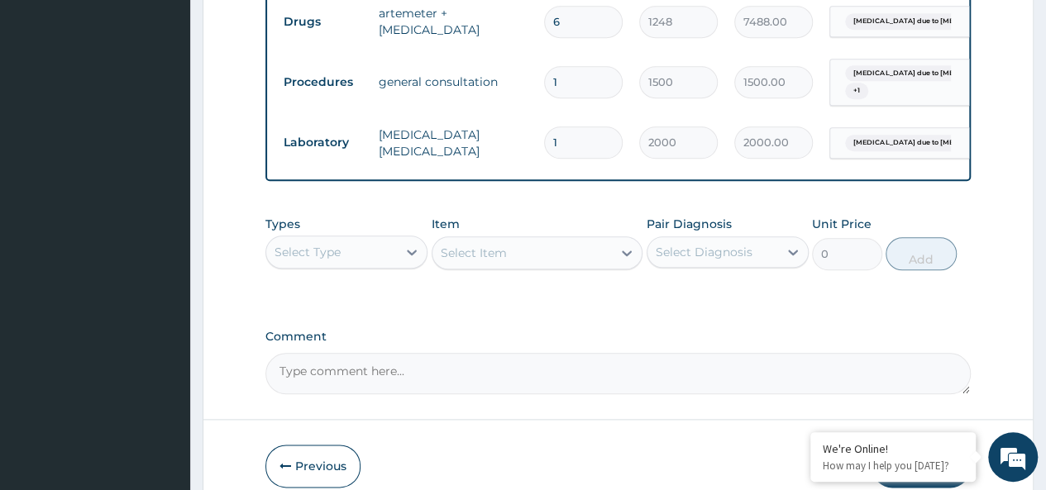
scroll to position [869, 0]
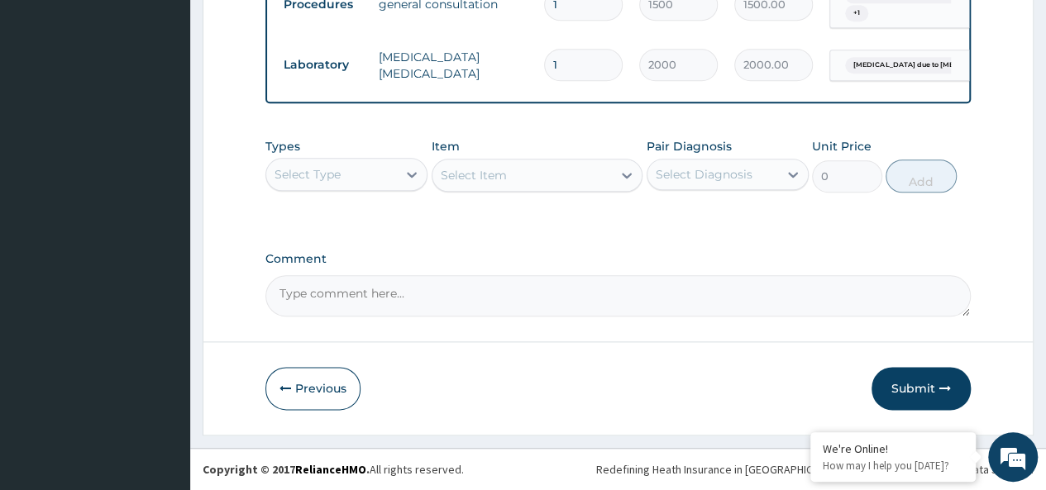
drag, startPoint x: 898, startPoint y: 381, endPoint x: 890, endPoint y: 380, distance: 8.3
click at [898, 381] on button "Submit" at bounding box center [921, 388] width 99 height 43
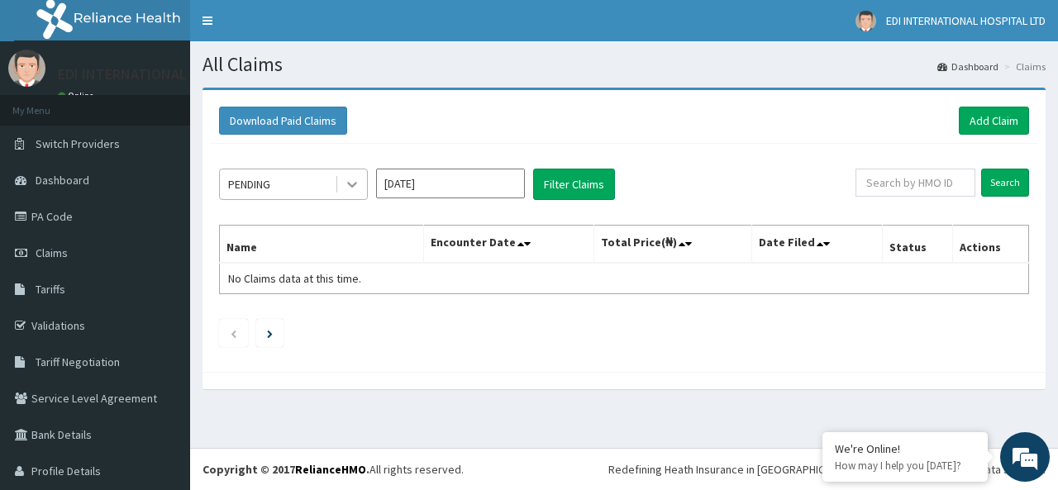
click at [353, 189] on icon at bounding box center [352, 184] width 17 height 17
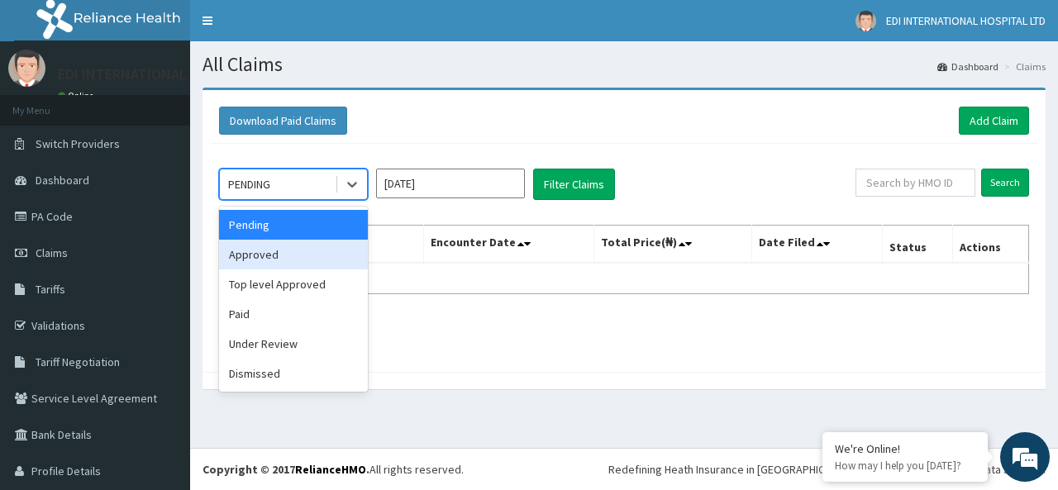
click at [284, 262] on div "Approved" at bounding box center [293, 255] width 149 height 30
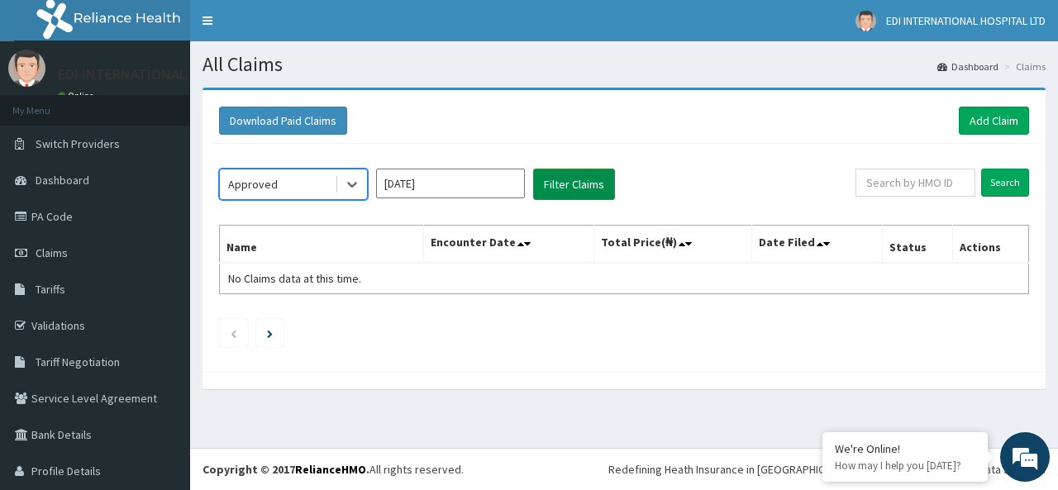
click at [569, 189] on button "Filter Claims" at bounding box center [574, 184] width 82 height 31
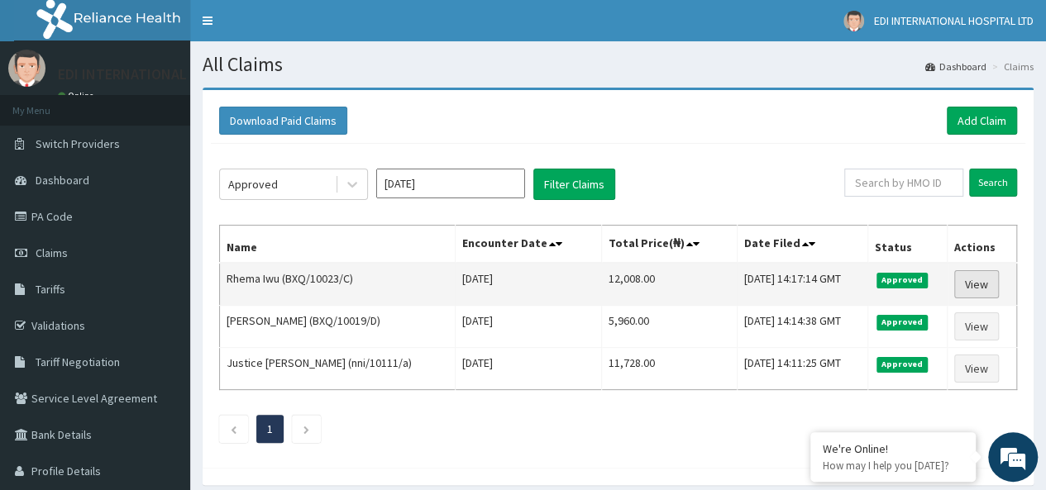
click at [969, 280] on link "View" at bounding box center [976, 284] width 45 height 28
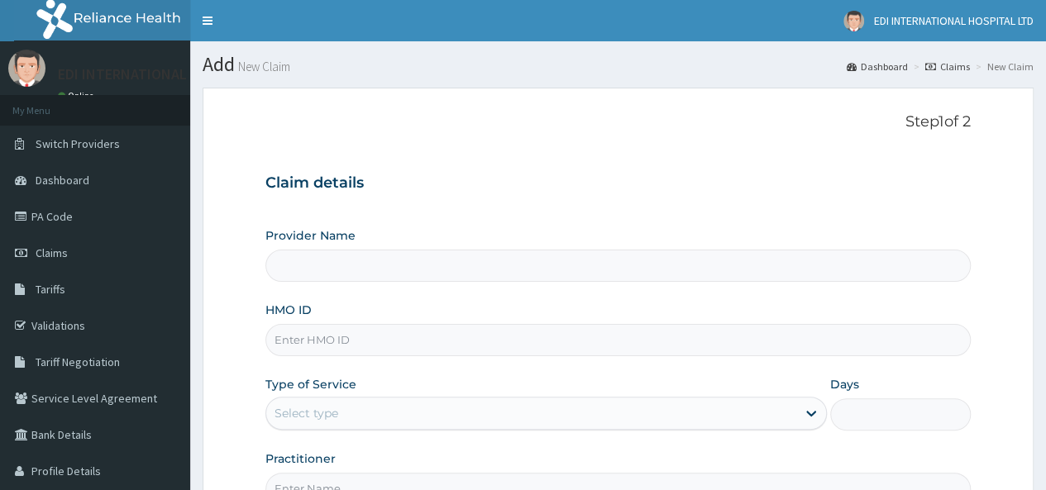
click at [493, 348] on input "HMO ID" at bounding box center [617, 340] width 705 height 32
paste input "PEE/10127/D"
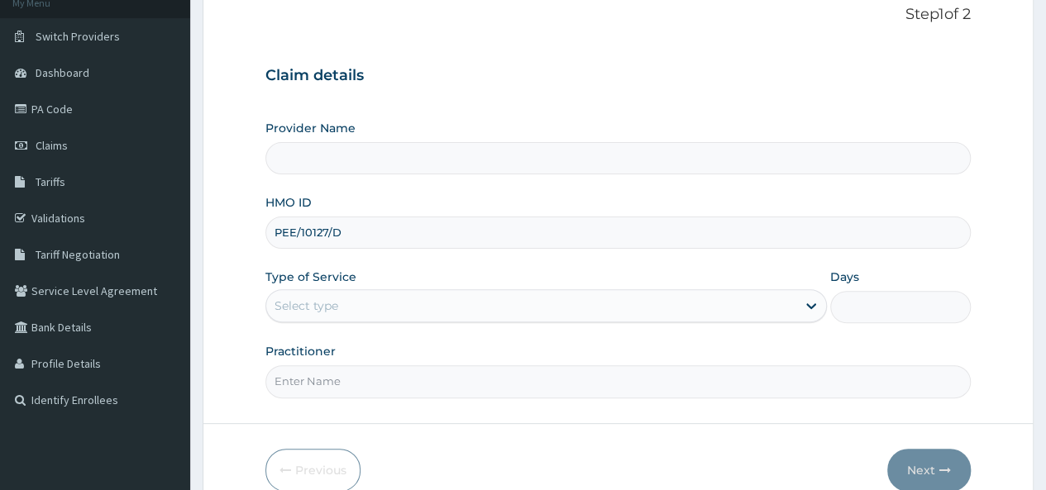
scroll to position [165, 0]
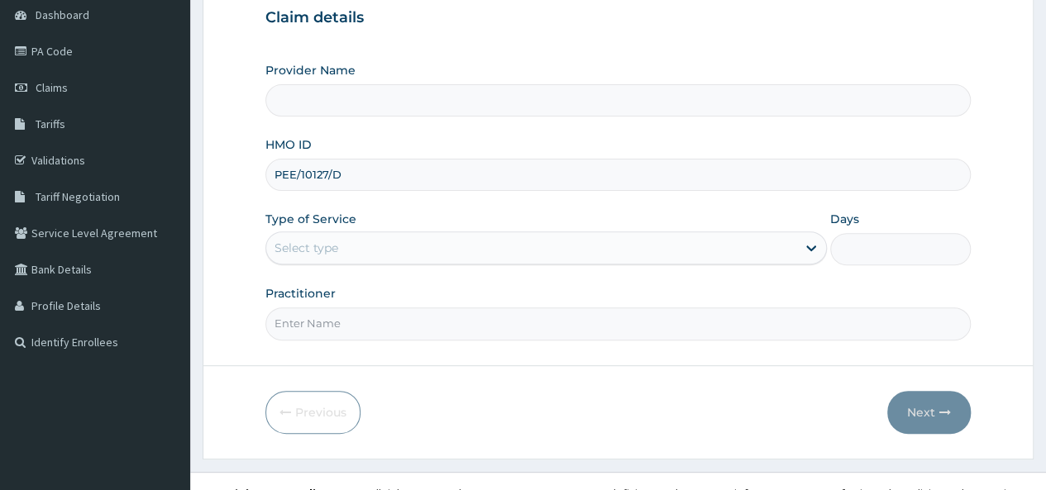
type input "PEE/10127/D"
click at [437, 260] on div "Select type" at bounding box center [545, 248] width 561 height 33
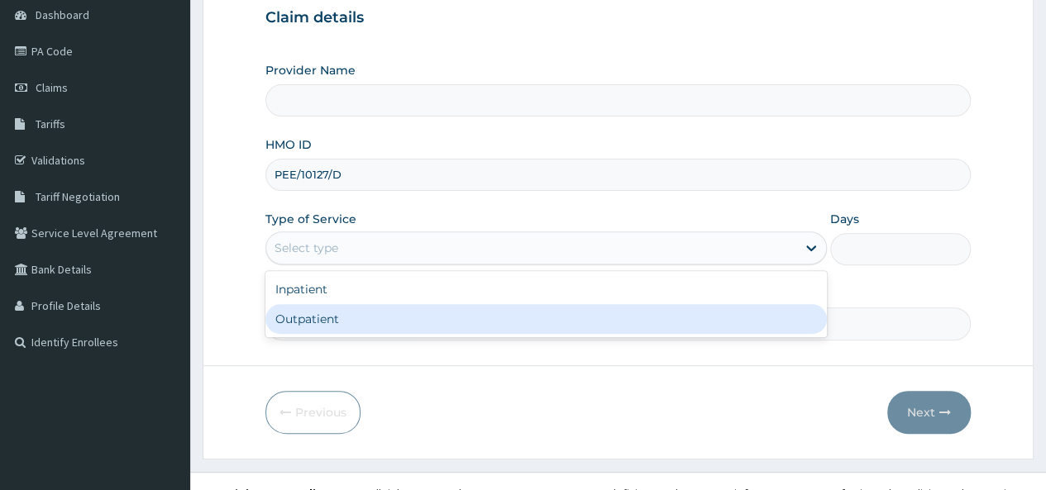
type input "Edi International Hospital"
drag, startPoint x: 437, startPoint y: 305, endPoint x: 409, endPoint y: 342, distance: 46.6
click at [437, 308] on div "Outpatient" at bounding box center [545, 319] width 561 height 30
type input "1"
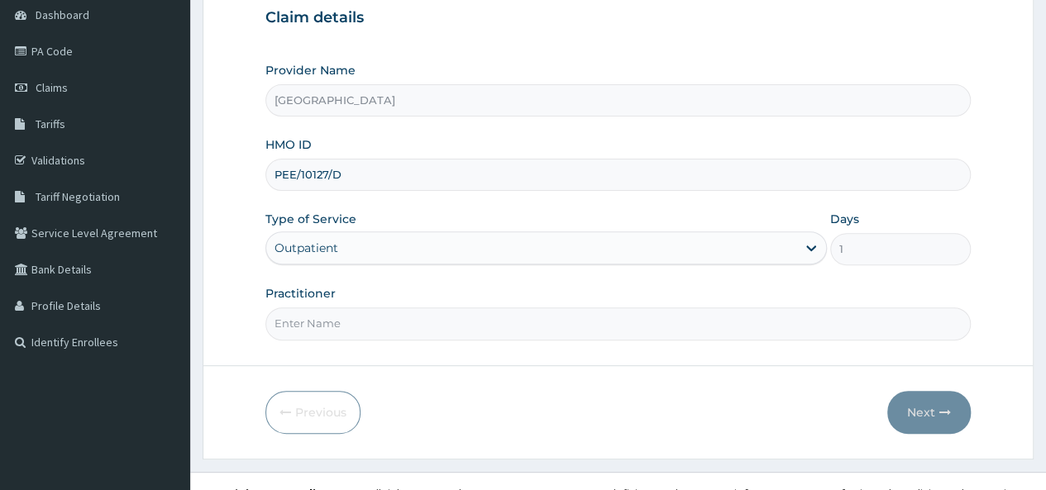
click at [400, 330] on input "Practitioner" at bounding box center [617, 324] width 705 height 32
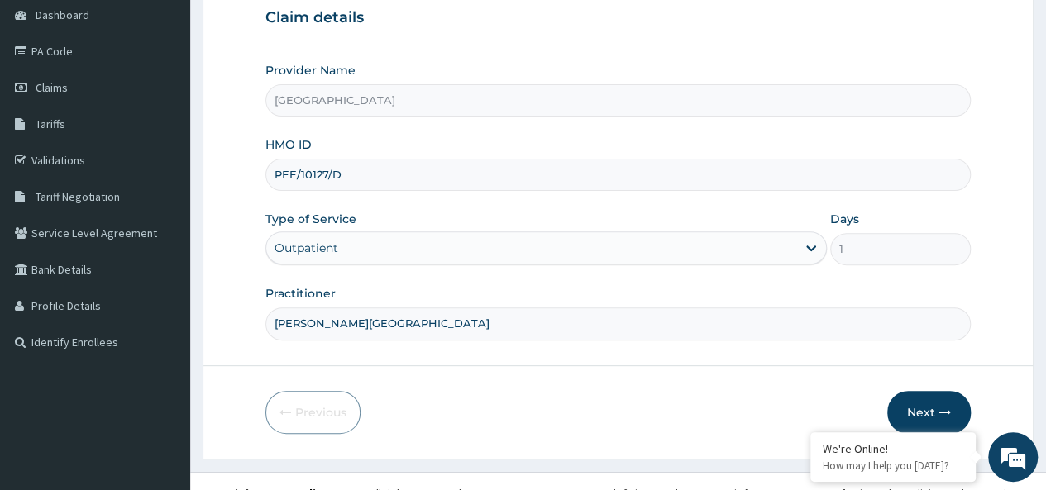
scroll to position [0, 0]
type input "DR . OBANOR"
click at [912, 404] on button "Next" at bounding box center [929, 412] width 84 height 43
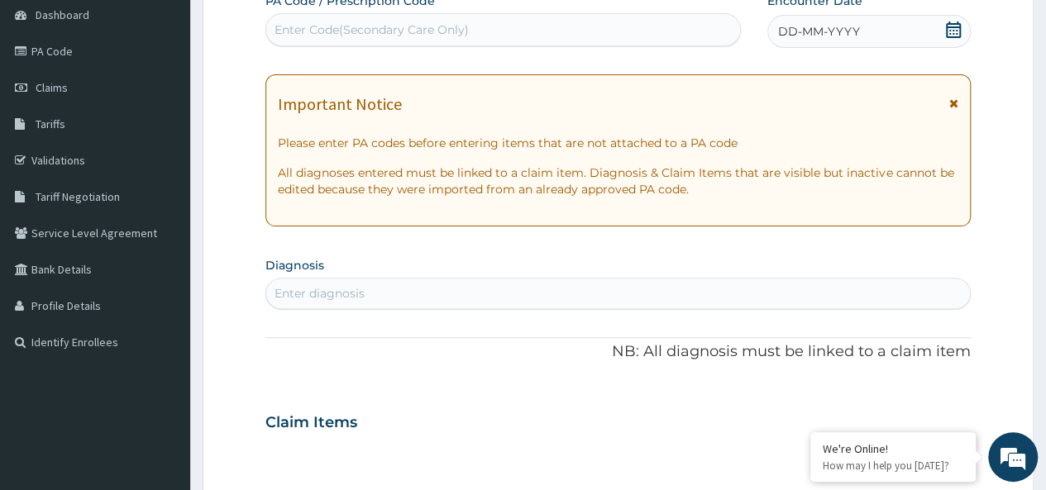
drag, startPoint x: 394, startPoint y: 31, endPoint x: 346, endPoint y: 19, distance: 48.5
click at [389, 30] on div "Enter Code(Secondary Care Only)" at bounding box center [372, 30] width 194 height 17
click at [319, 31] on div "Enter Code(Secondary Care Only)" at bounding box center [372, 30] width 194 height 17
paste input "PA/517C8B"
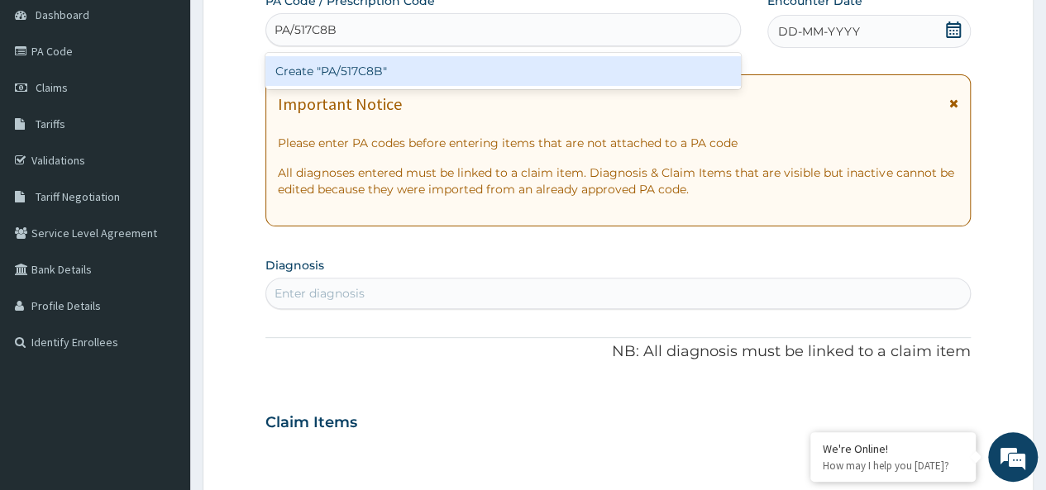
type input "PA/517C8B"
click at [332, 69] on div "Create "PA/517C8B"" at bounding box center [502, 71] width 475 height 30
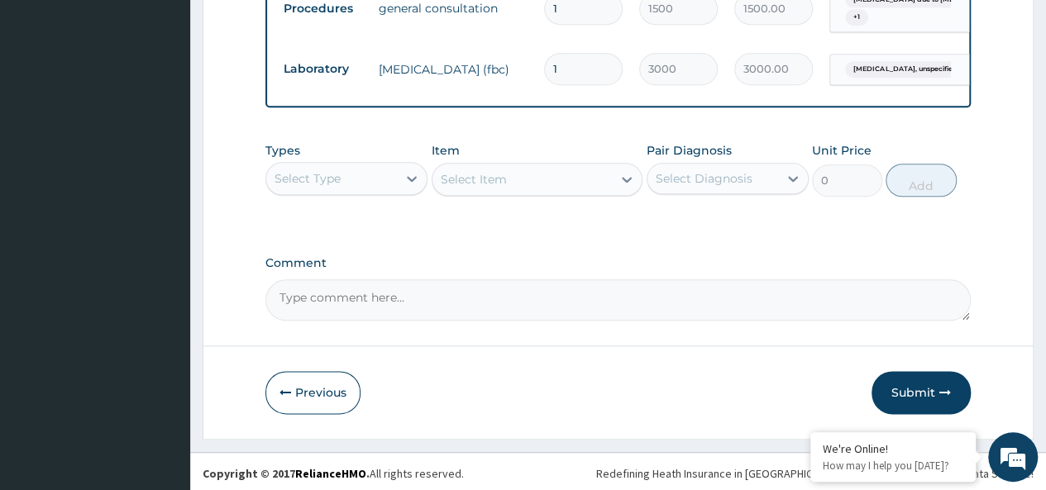
scroll to position [869, 0]
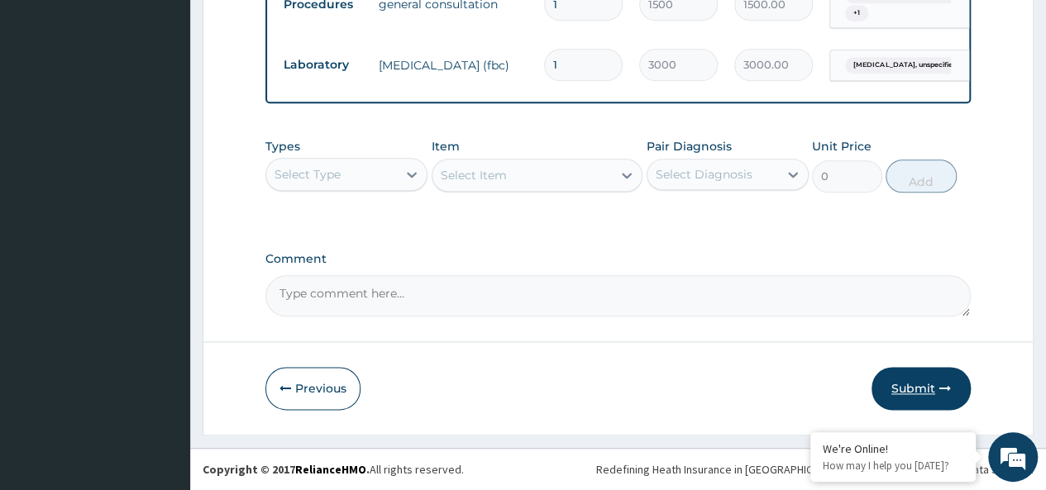
click at [925, 380] on button "Submit" at bounding box center [921, 388] width 99 height 43
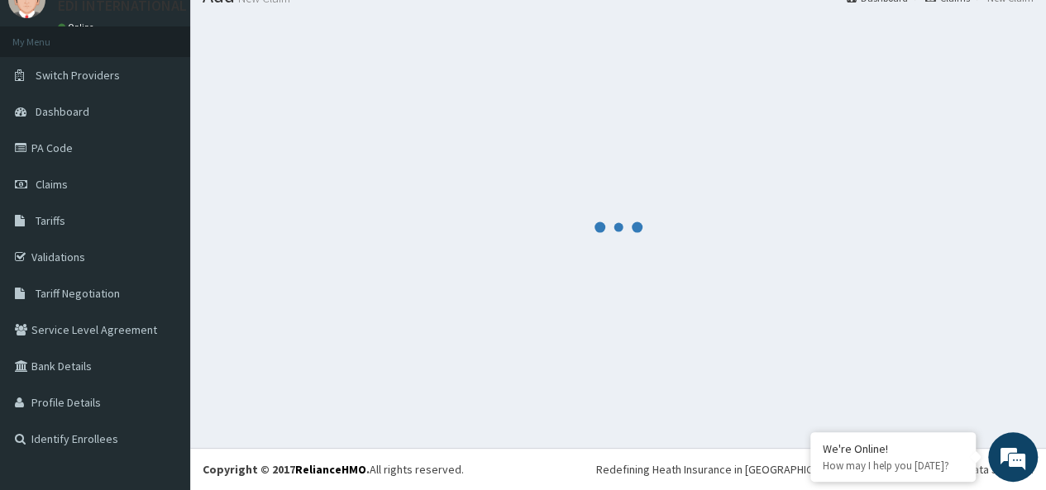
scroll to position [69, 0]
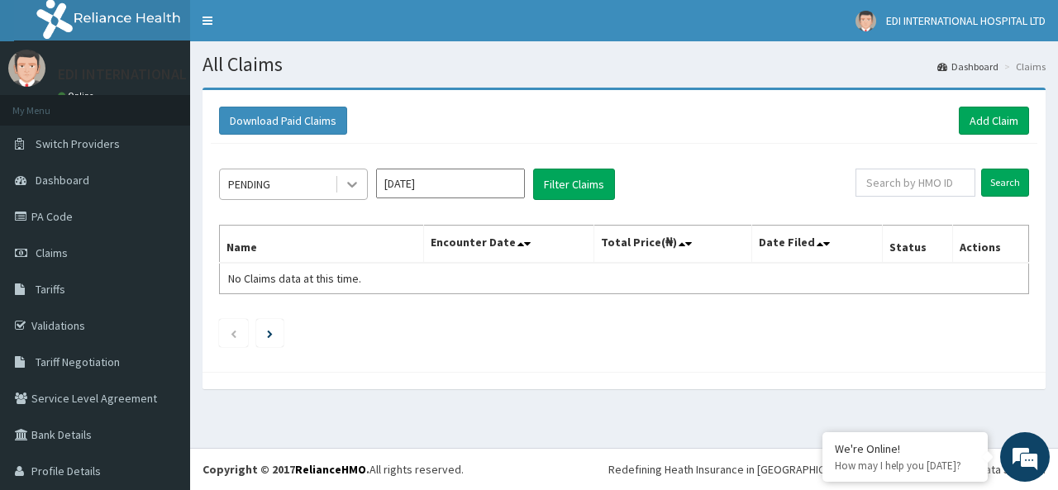
click at [357, 184] on icon at bounding box center [352, 184] width 17 height 17
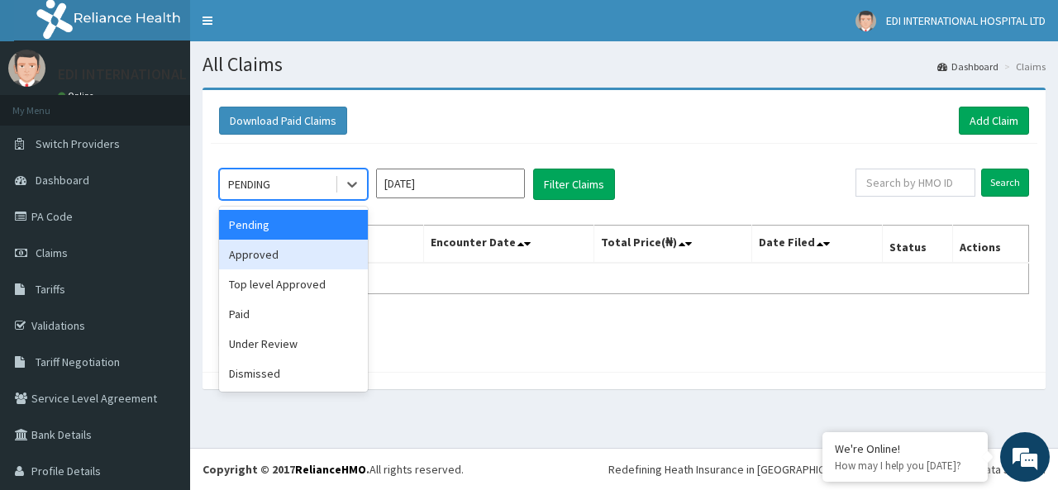
click at [331, 249] on div "Approved" at bounding box center [293, 255] width 149 height 30
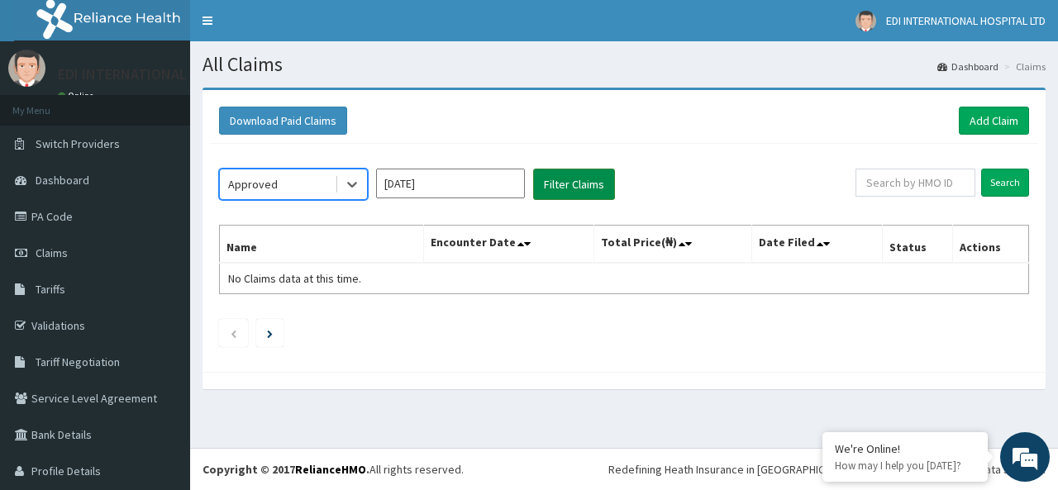
click at [577, 189] on button "Filter Claims" at bounding box center [574, 184] width 82 height 31
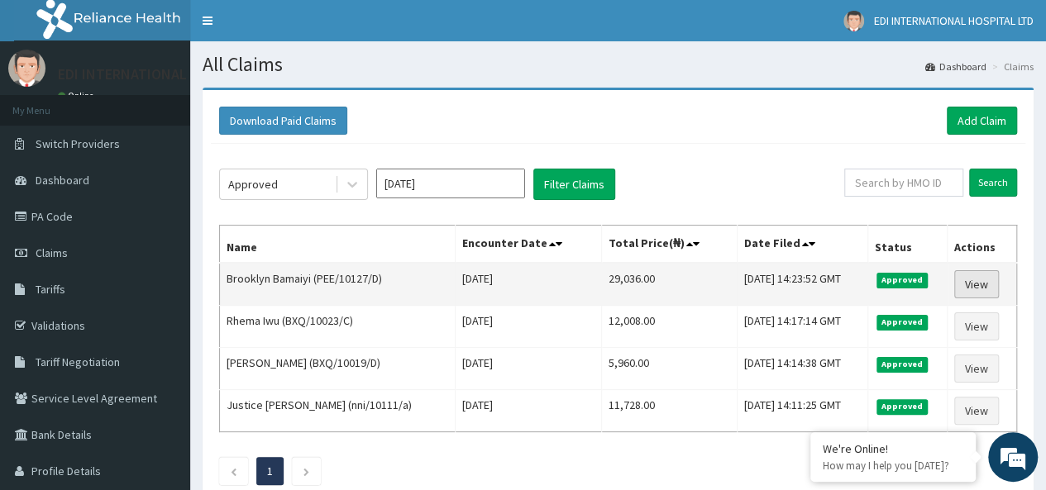
click at [984, 280] on link "View" at bounding box center [976, 284] width 45 height 28
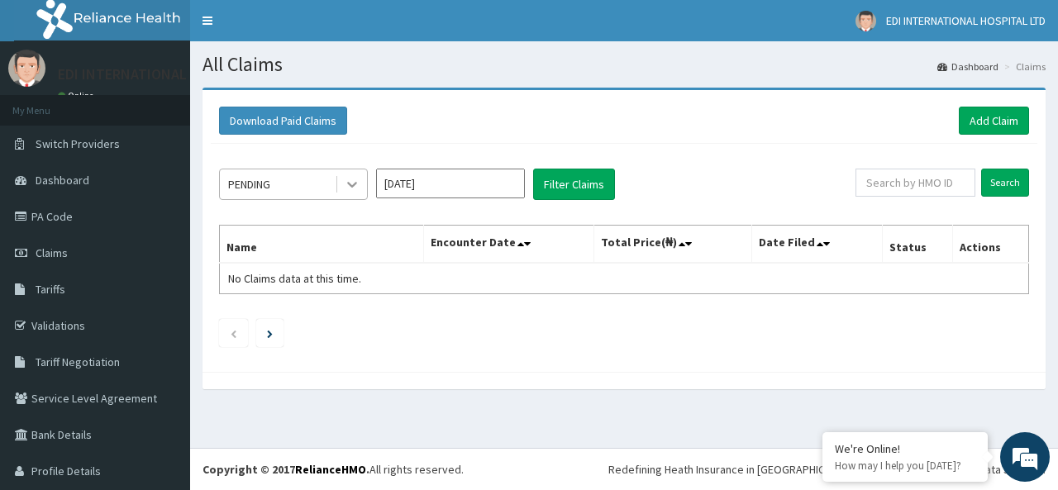
click at [360, 189] on icon at bounding box center [352, 184] width 17 height 17
drag, startPoint x: 428, startPoint y: 344, endPoint x: 440, endPoint y: 325, distance: 22.3
click at [428, 342] on ul at bounding box center [624, 333] width 810 height 28
click at [982, 130] on link "Add Claim" at bounding box center [994, 121] width 70 height 28
click at [1007, 119] on link "Add Claim" at bounding box center [994, 121] width 70 height 28
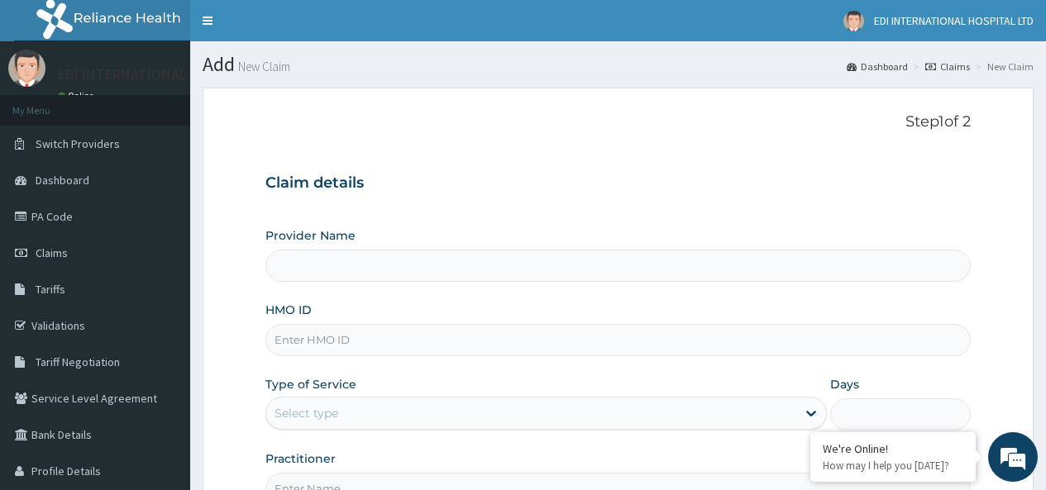
click at [366, 332] on input "HMO ID" at bounding box center [617, 340] width 705 height 32
type input "PEE/10127/A"
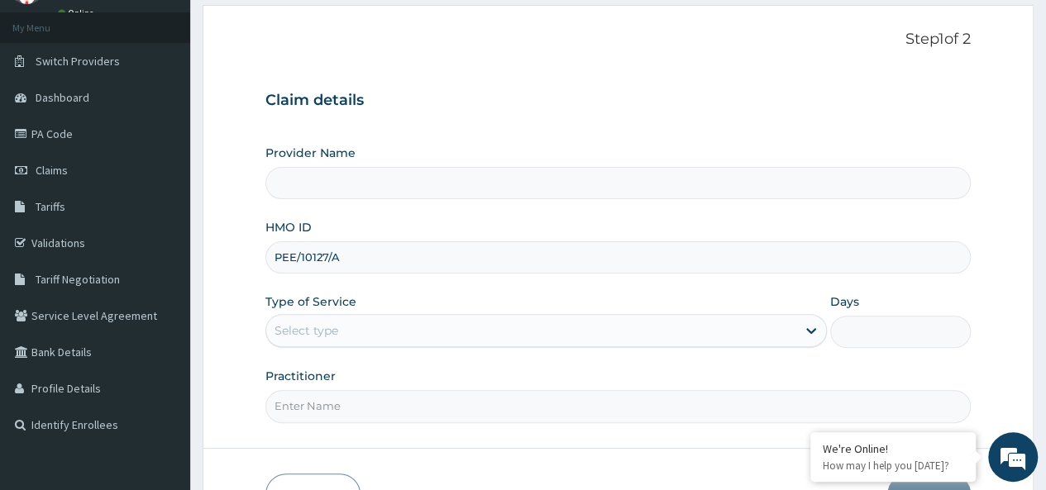
type input "[GEOGRAPHIC_DATA]"
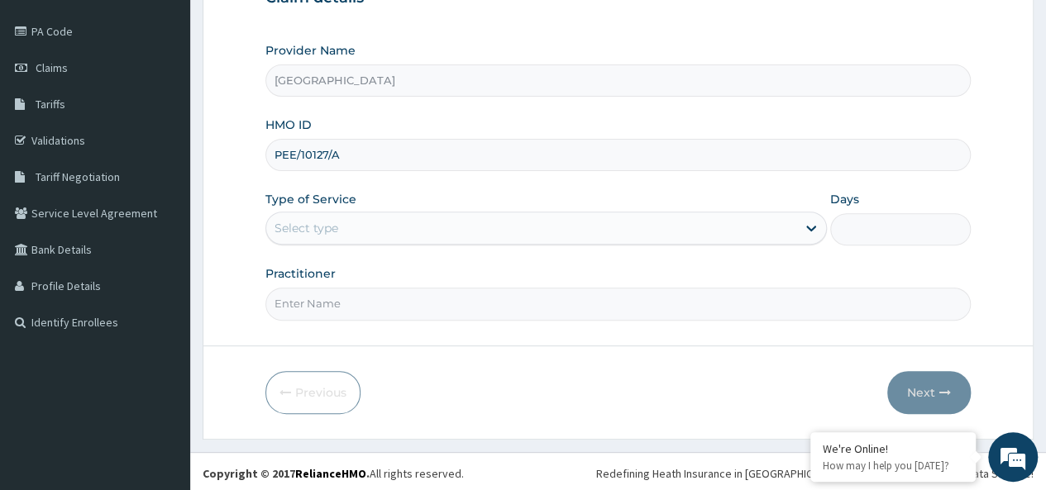
type input "PEE/10127/A"
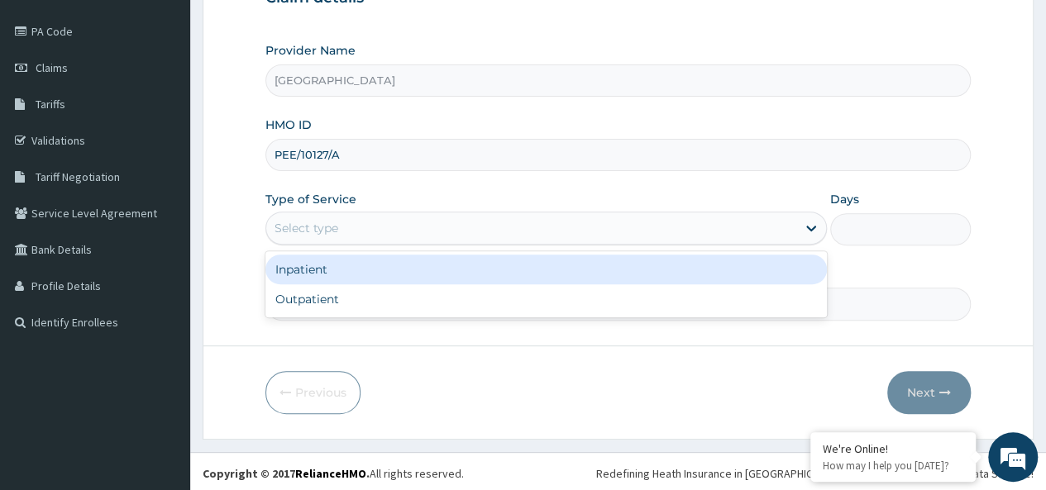
click at [372, 227] on div "Select type" at bounding box center [531, 228] width 530 height 26
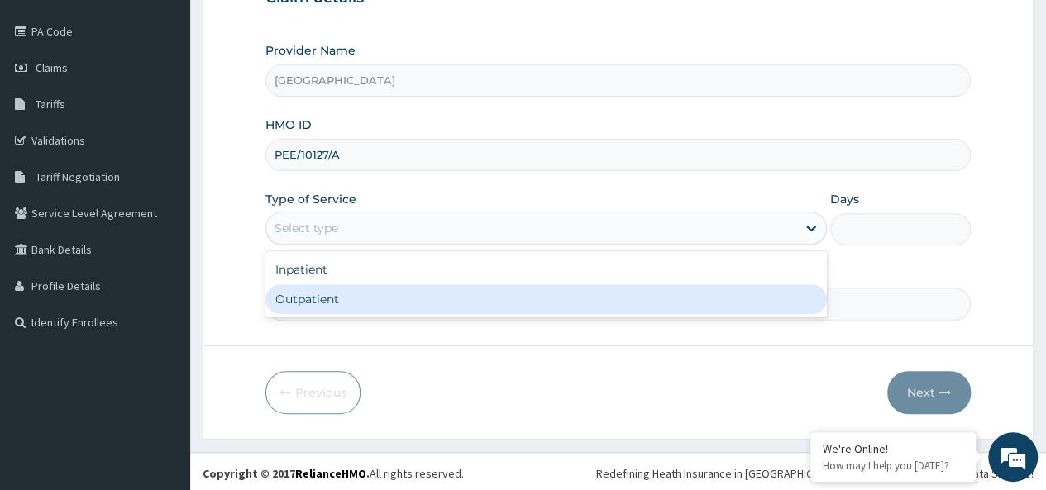
click at [370, 291] on div "Outpatient" at bounding box center [545, 299] width 561 height 30
type input "1"
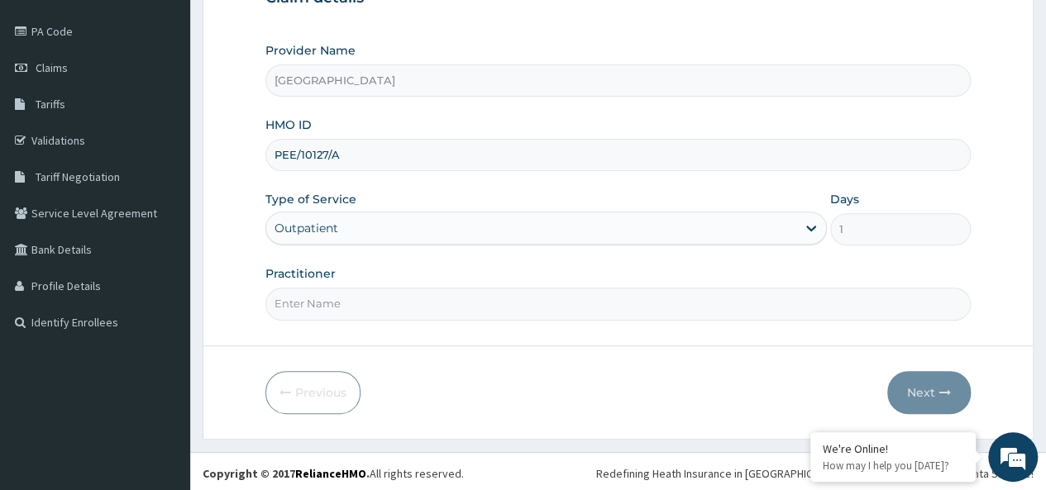
click at [567, 282] on div "Practitioner" at bounding box center [617, 292] width 705 height 55
click at [559, 294] on input "Practitioner" at bounding box center [617, 304] width 705 height 32
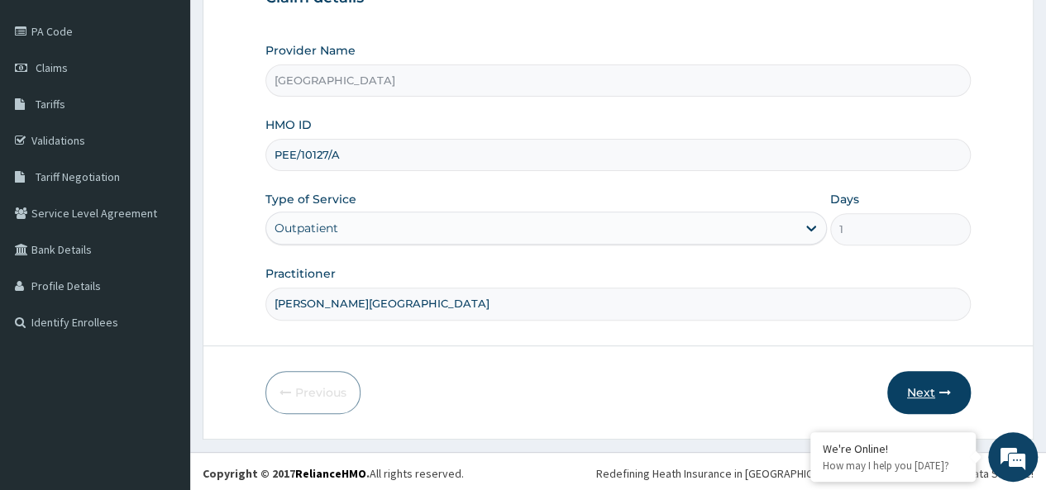
type input "DR. OBANOR"
click at [920, 396] on button "Next" at bounding box center [929, 392] width 84 height 43
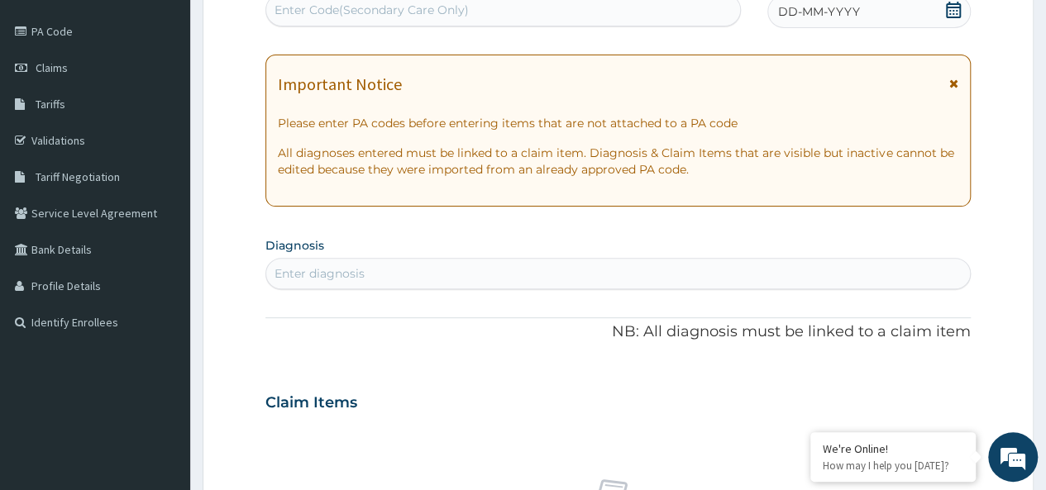
scroll to position [103, 0]
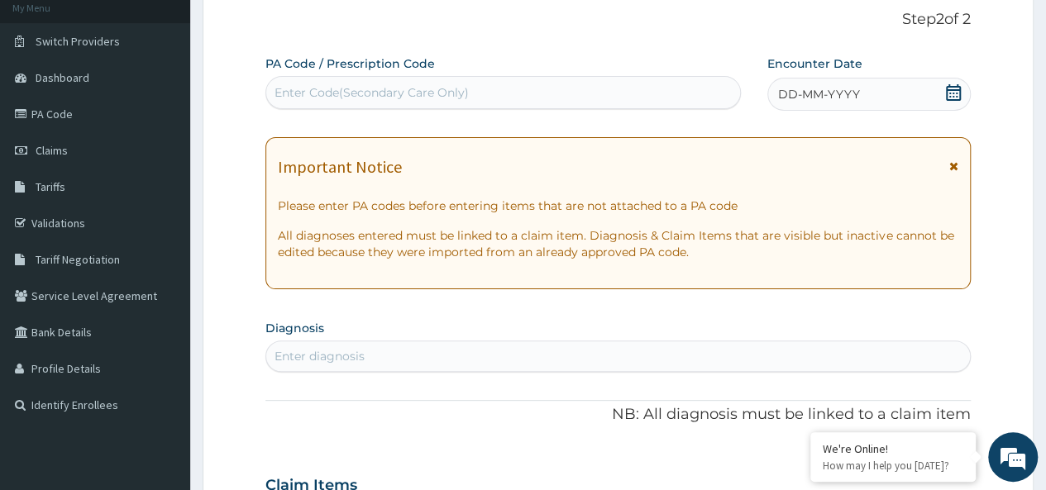
click at [308, 91] on div "Enter Code(Secondary Care Only)" at bounding box center [372, 92] width 194 height 17
drag, startPoint x: 283, startPoint y: 94, endPoint x: 291, endPoint y: 85, distance: 12.3
click at [291, 85] on div "Enter Code(Secondary Care Only)" at bounding box center [372, 92] width 194 height 17
paste input "PA/8132C3"
type input "PA/8132C3"
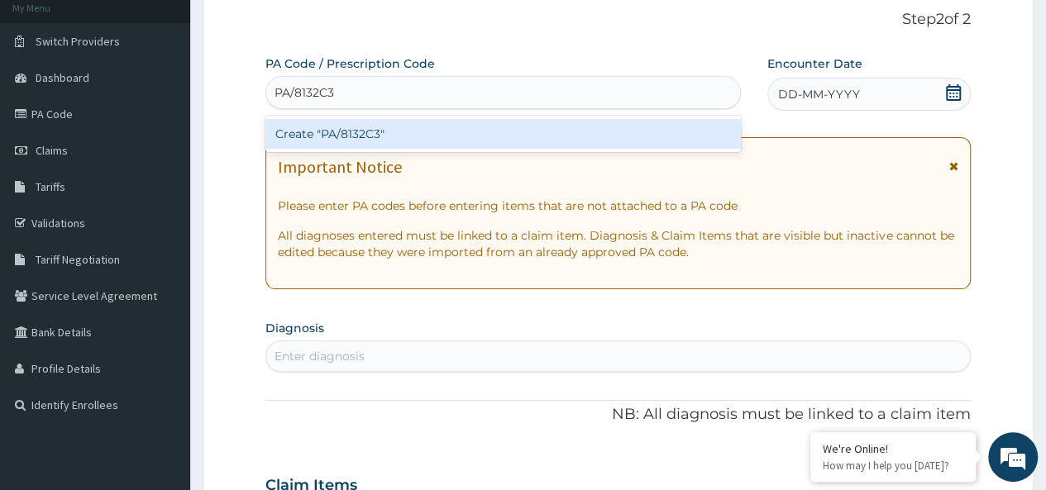
click at [314, 127] on div "Create "PA/8132C3"" at bounding box center [502, 134] width 475 height 30
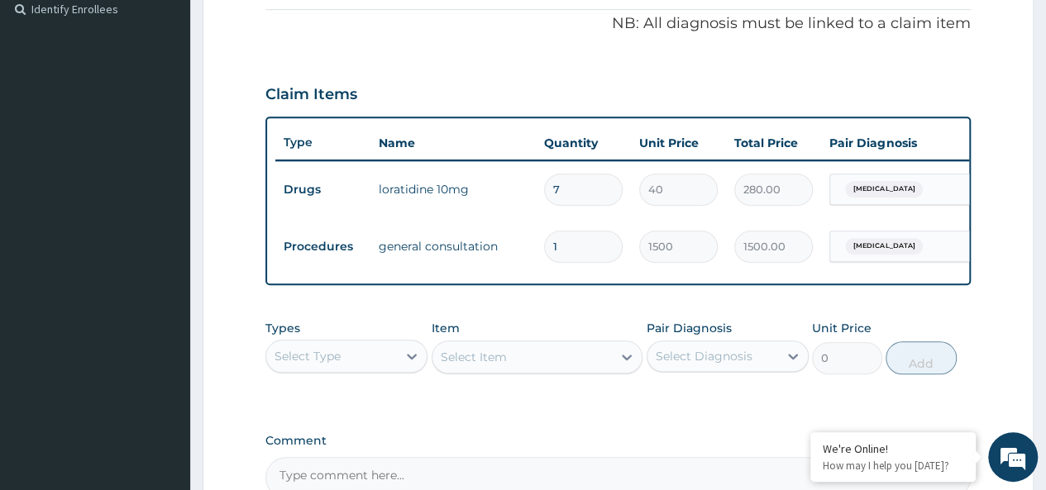
scroll to position [664, 0]
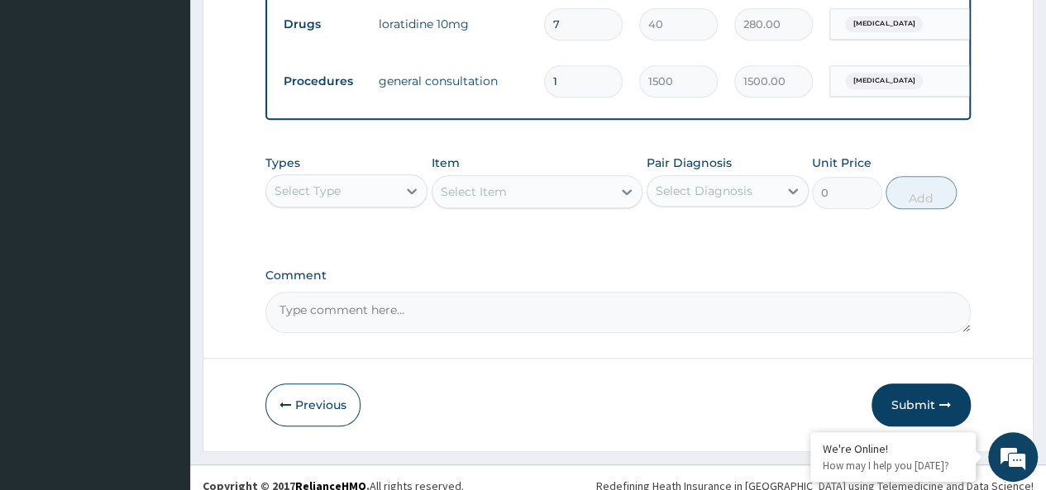
click at [903, 409] on button "Submit" at bounding box center [921, 405] width 99 height 43
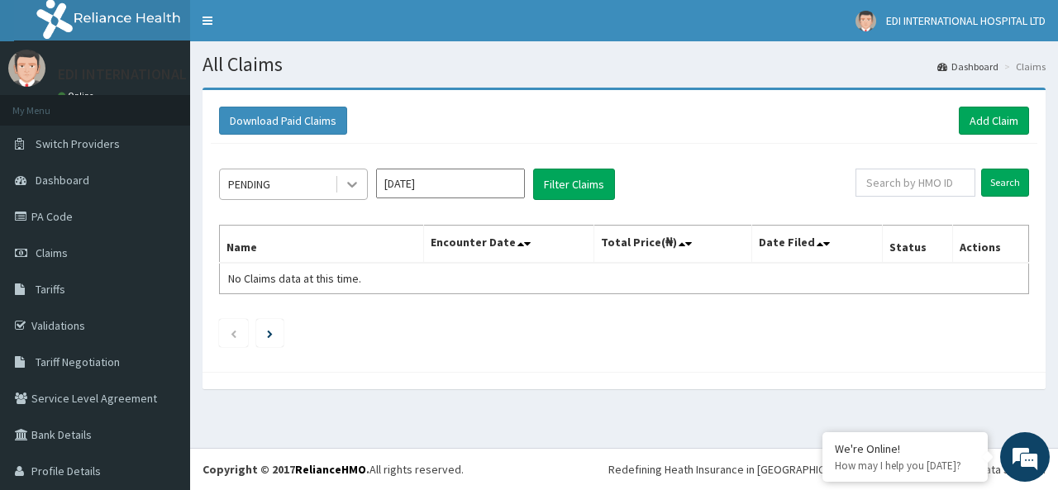
click at [347, 183] on icon at bounding box center [352, 184] width 17 height 17
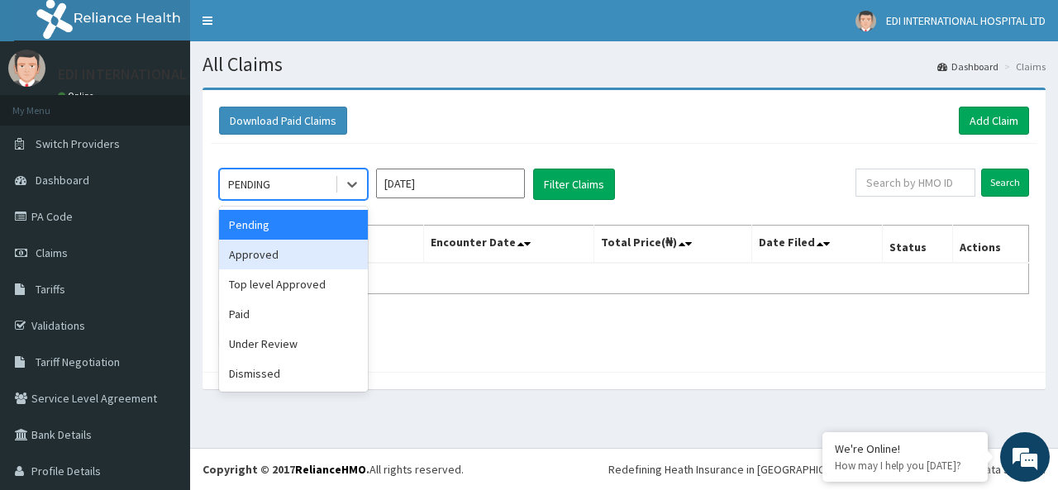
click at [290, 256] on div "Approved" at bounding box center [293, 255] width 149 height 30
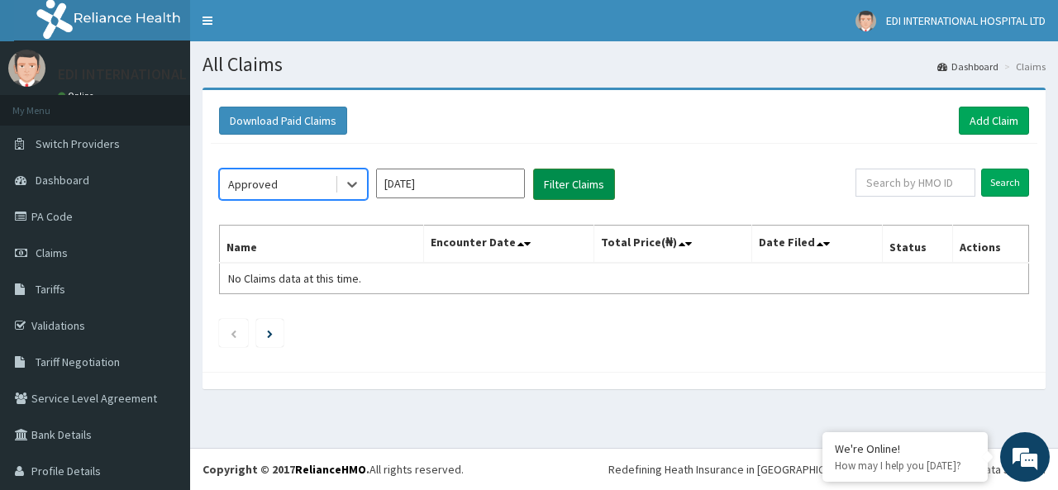
click at [549, 188] on button "Filter Claims" at bounding box center [574, 184] width 82 height 31
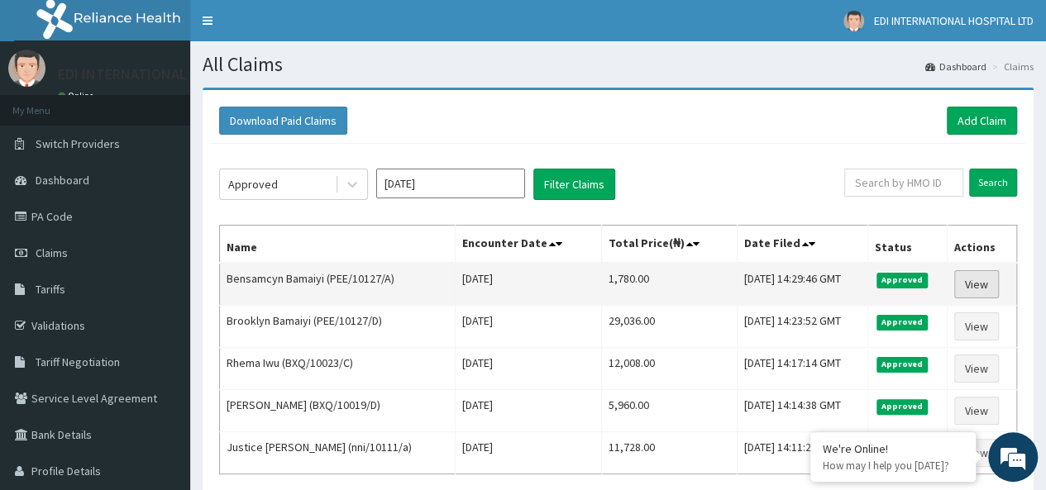
click at [984, 282] on link "View" at bounding box center [976, 284] width 45 height 28
